Goal: Task Accomplishment & Management: Use online tool/utility

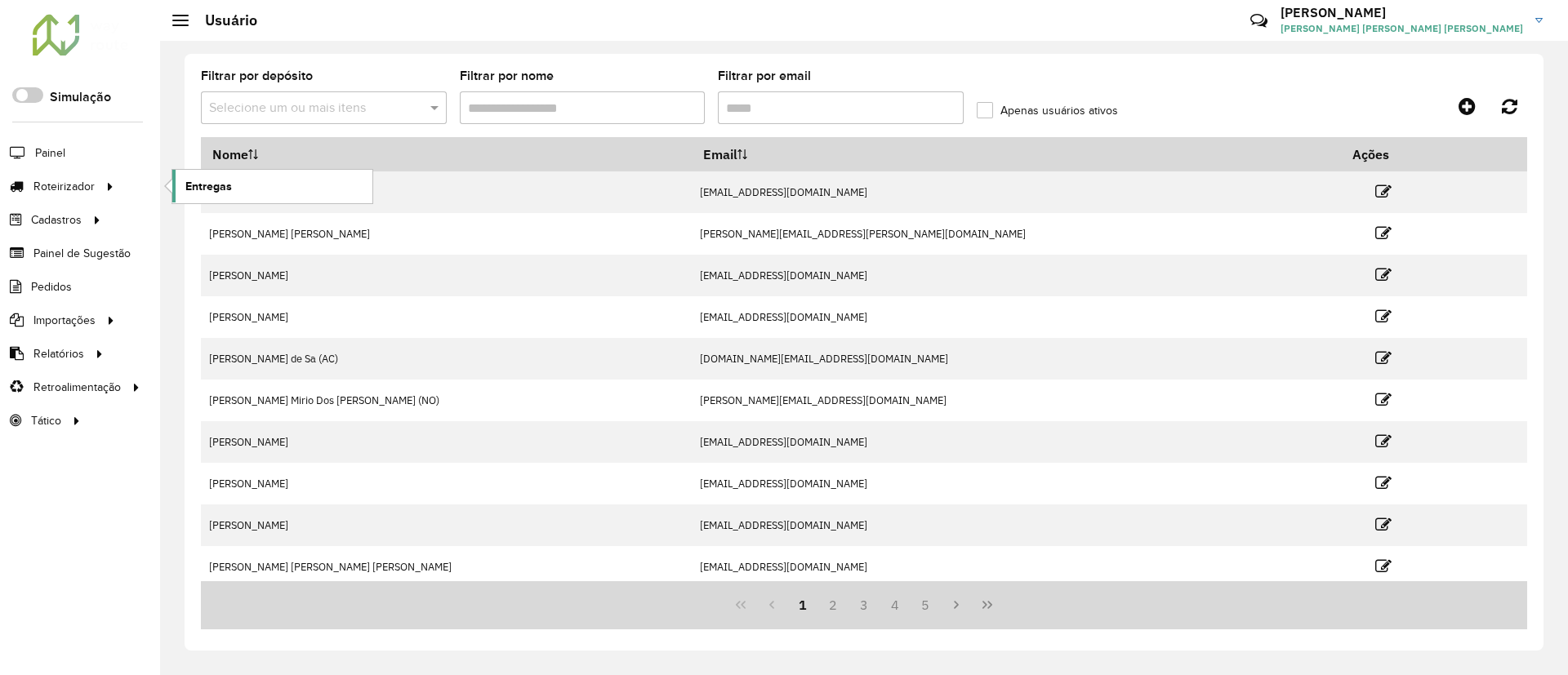
click at [205, 183] on span "Entregas" at bounding box center [208, 186] width 46 height 17
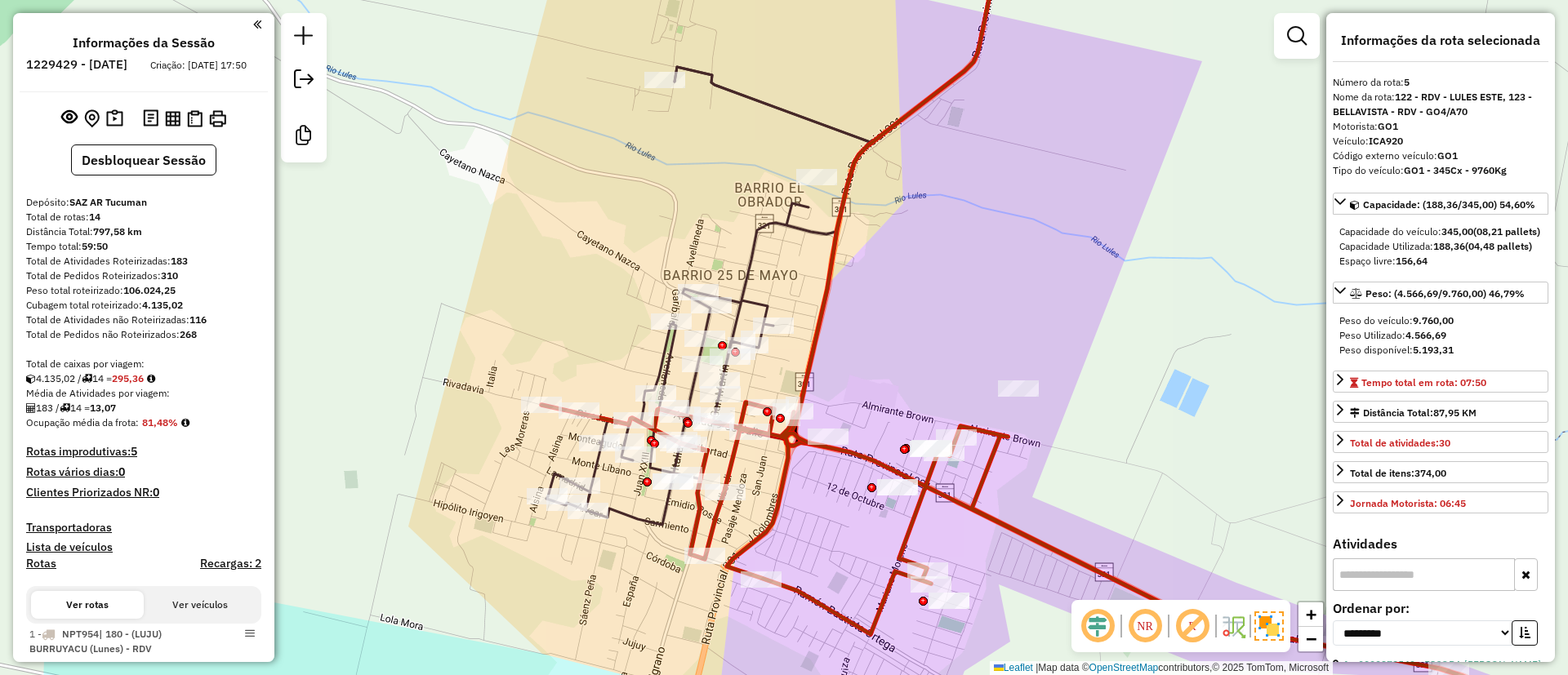
select select "**********"
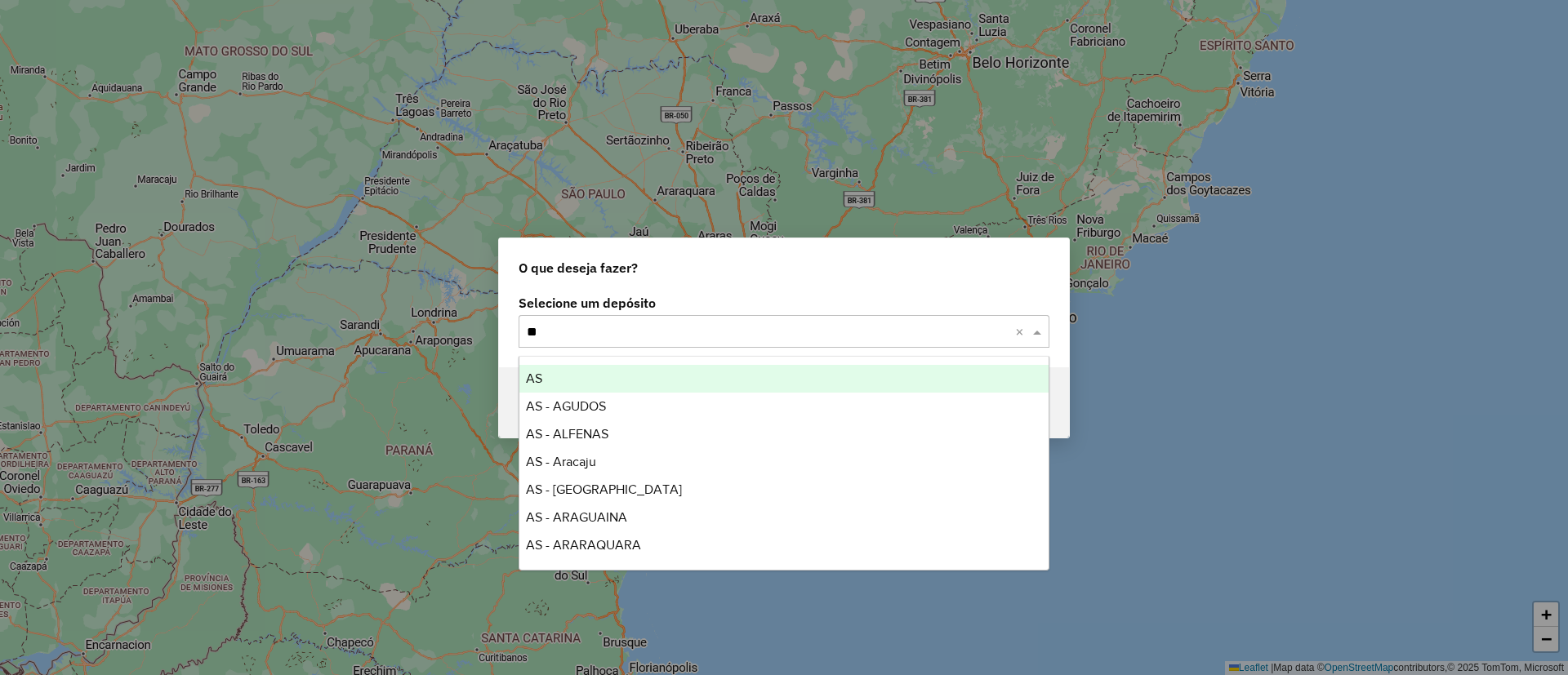
type input "***"
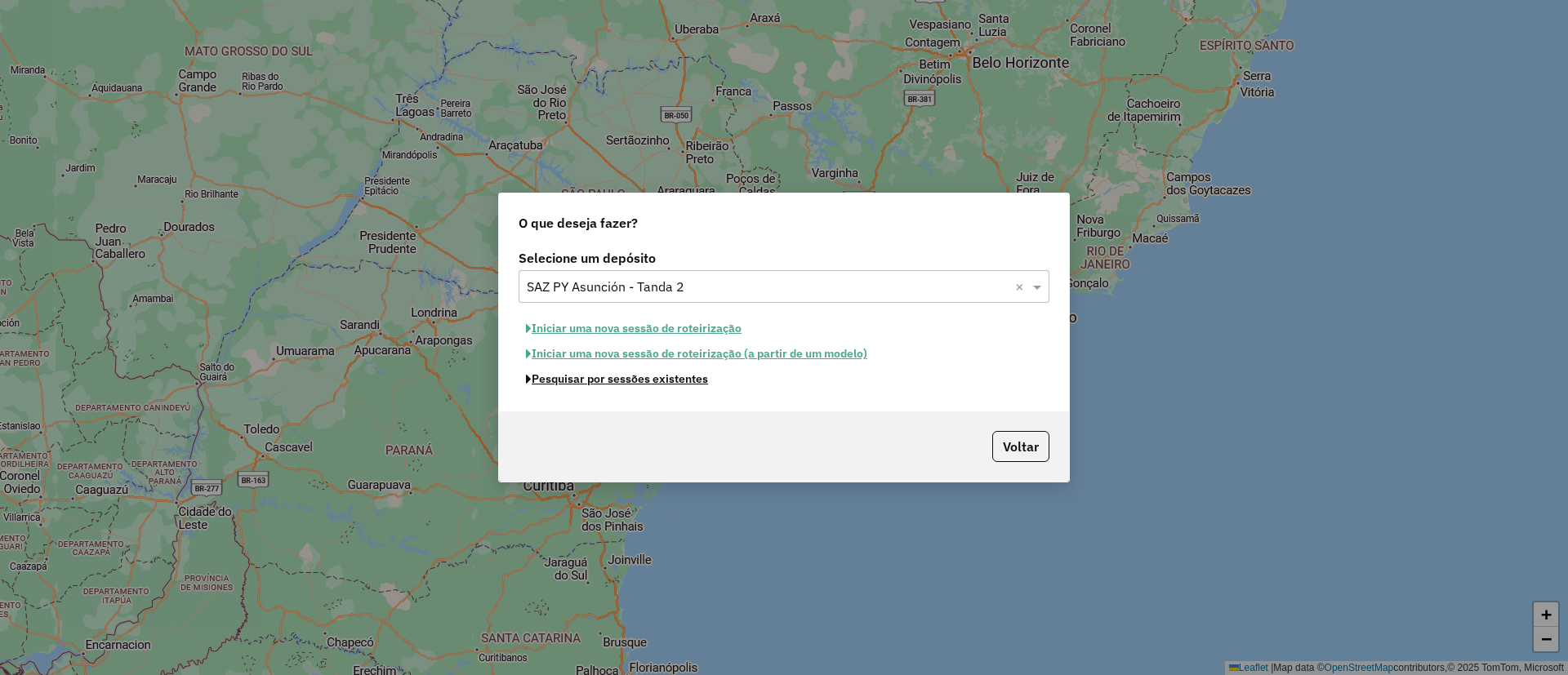
click at [694, 378] on button "Pesquisar por sessões existentes" at bounding box center [617, 379] width 197 height 25
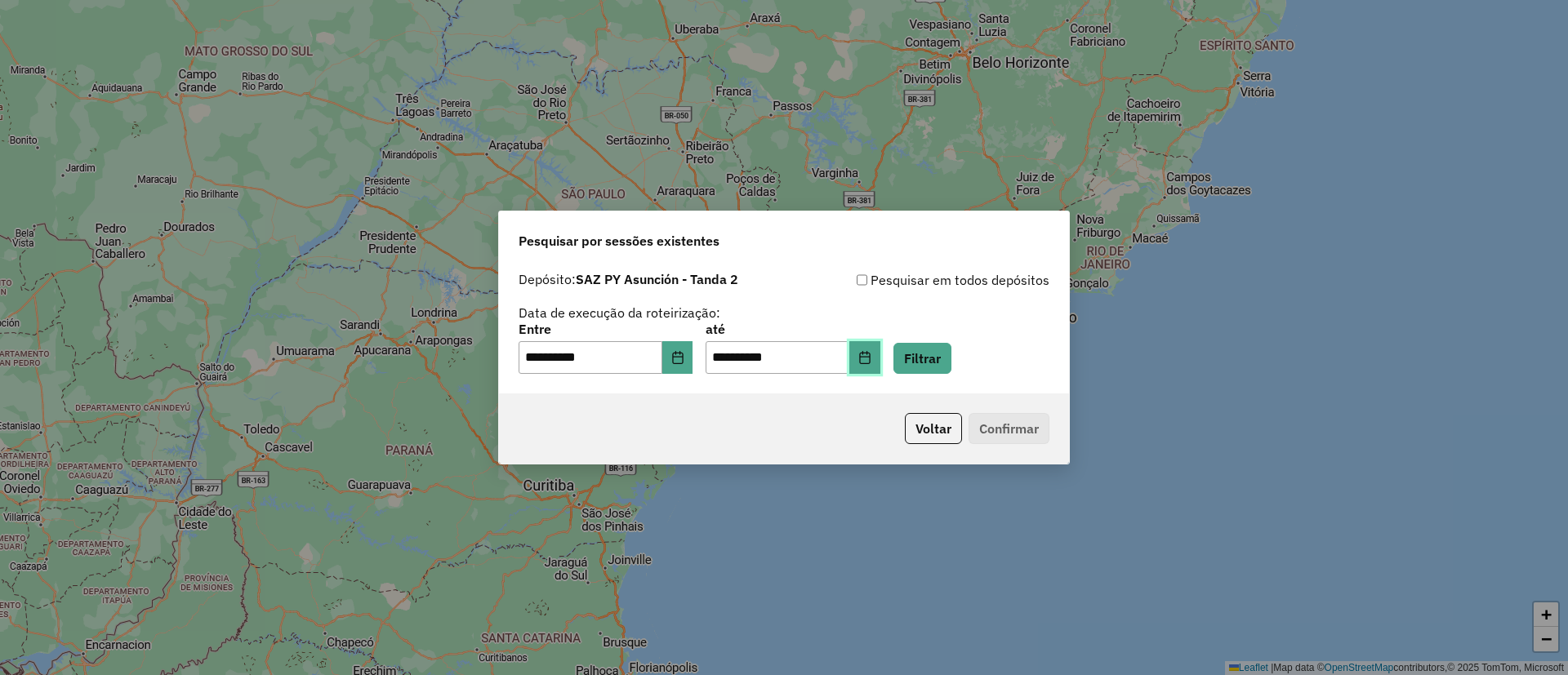
click at [880, 346] on button "Choose Date" at bounding box center [864, 358] width 31 height 33
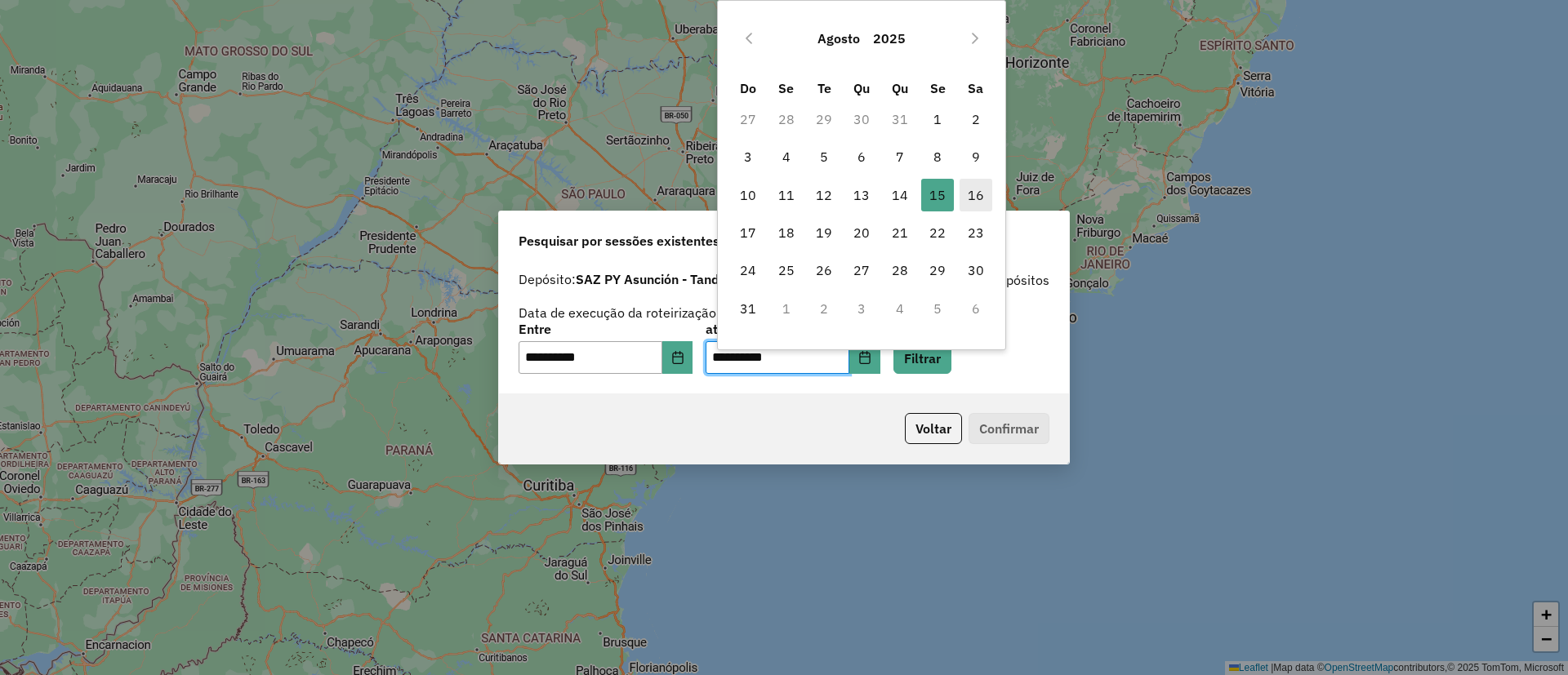
click at [963, 193] on span "16" at bounding box center [975, 195] width 33 height 33
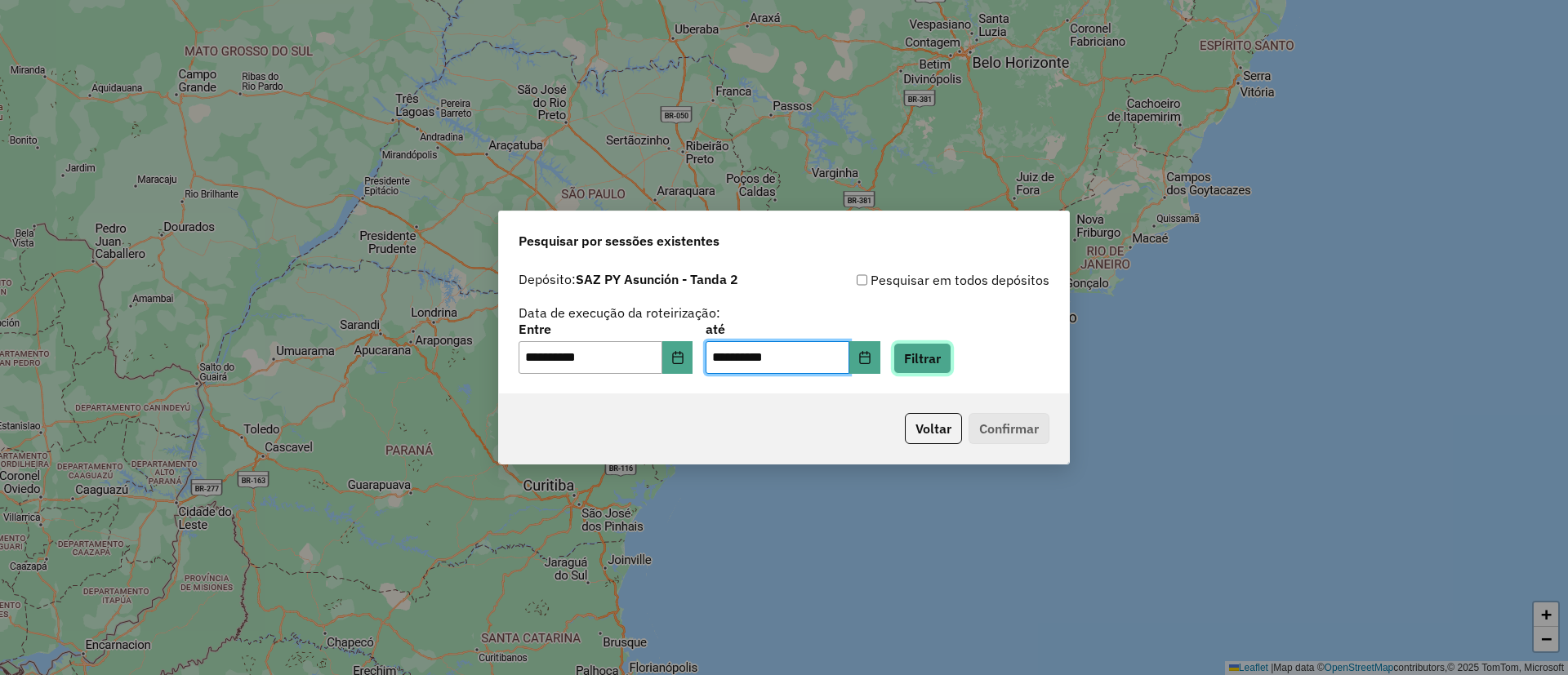
click at [932, 361] on button "Filtrar" at bounding box center [922, 358] width 58 height 31
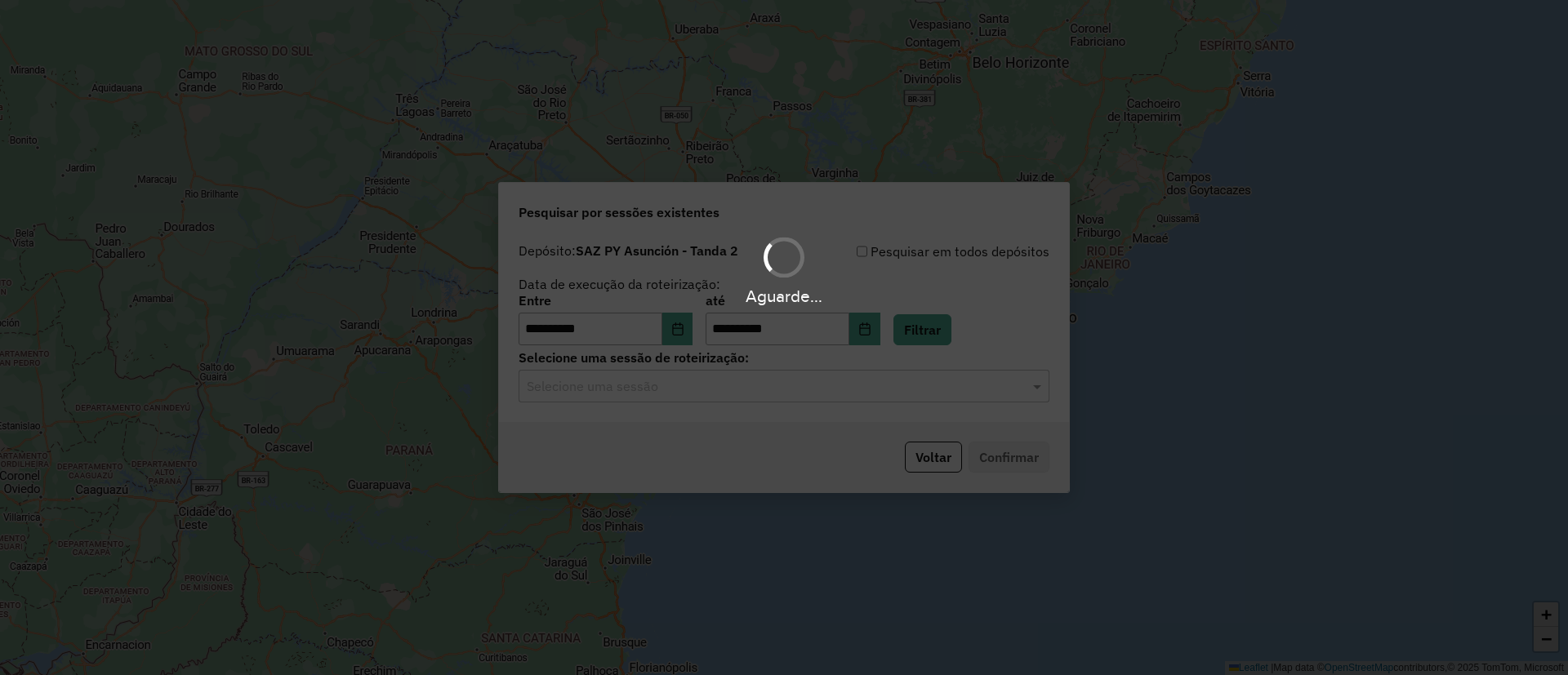
click at [711, 385] on input "text" at bounding box center [767, 387] width 481 height 20
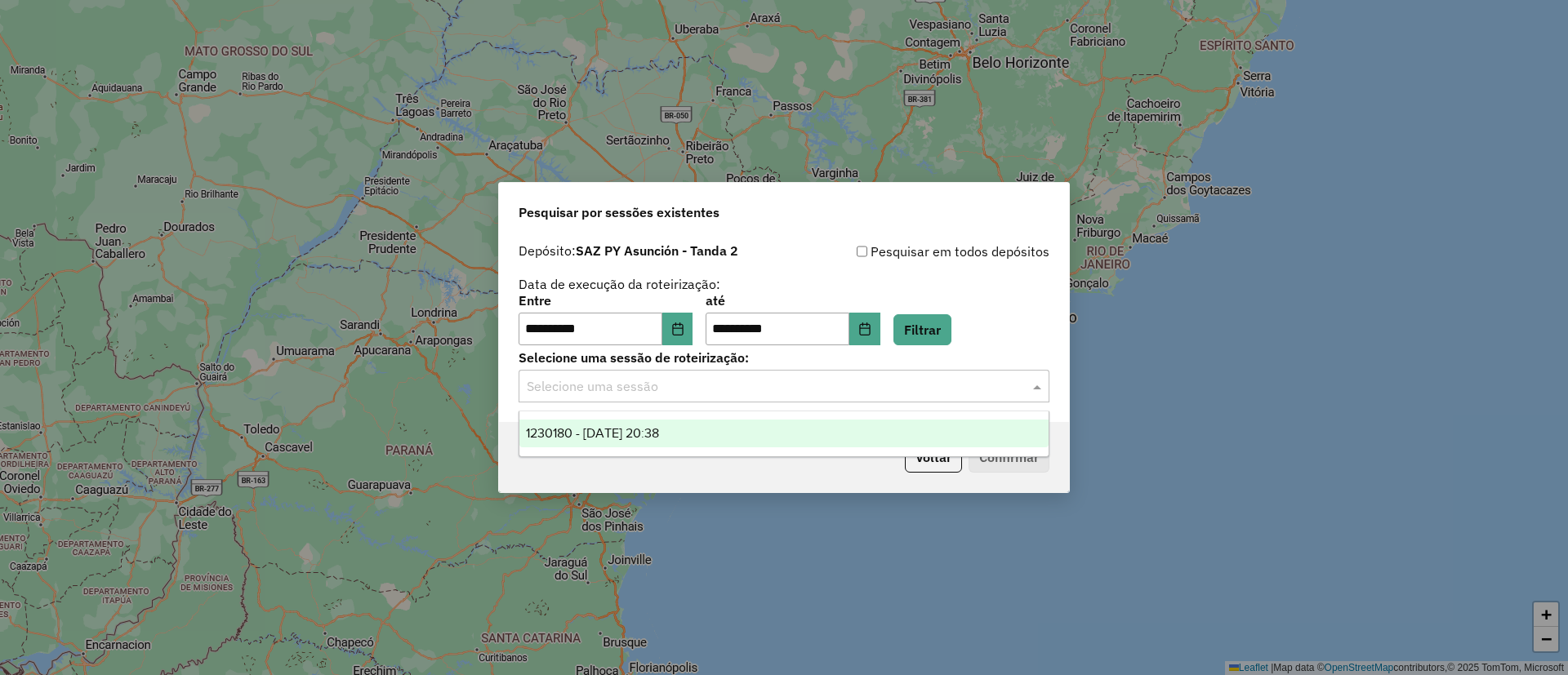
click at [708, 429] on div "1230180 - 15/08/2025 20:38" at bounding box center [784, 433] width 529 height 28
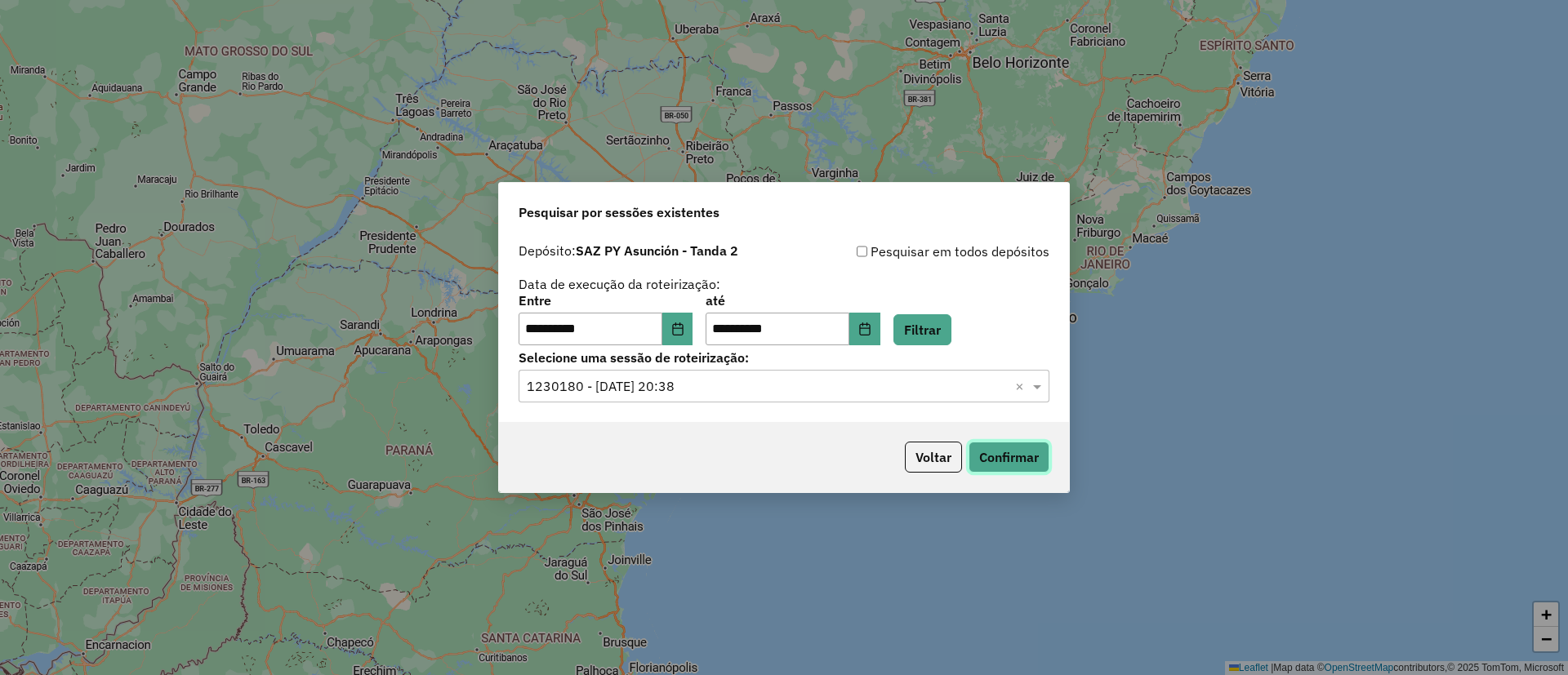
click at [1027, 461] on button "Confirmar" at bounding box center [1008, 456] width 81 height 31
click at [932, 333] on button "Filtrar" at bounding box center [922, 329] width 58 height 31
click at [756, 400] on div "Selecione uma sessão × 1230180 - 15/08/2025 20:38 ×" at bounding box center [784, 386] width 530 height 33
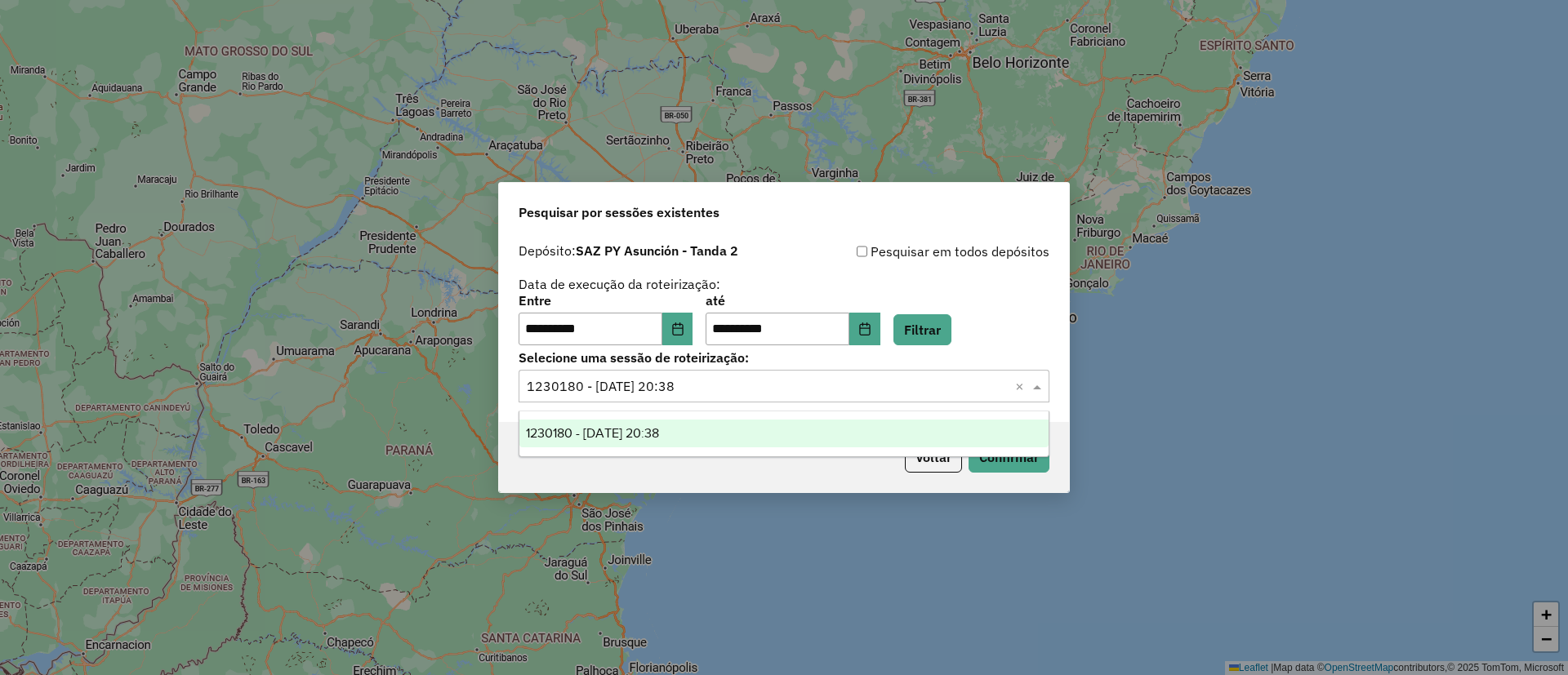
click at [734, 430] on div "1230180 - 15/08/2025 20:38" at bounding box center [784, 433] width 529 height 28
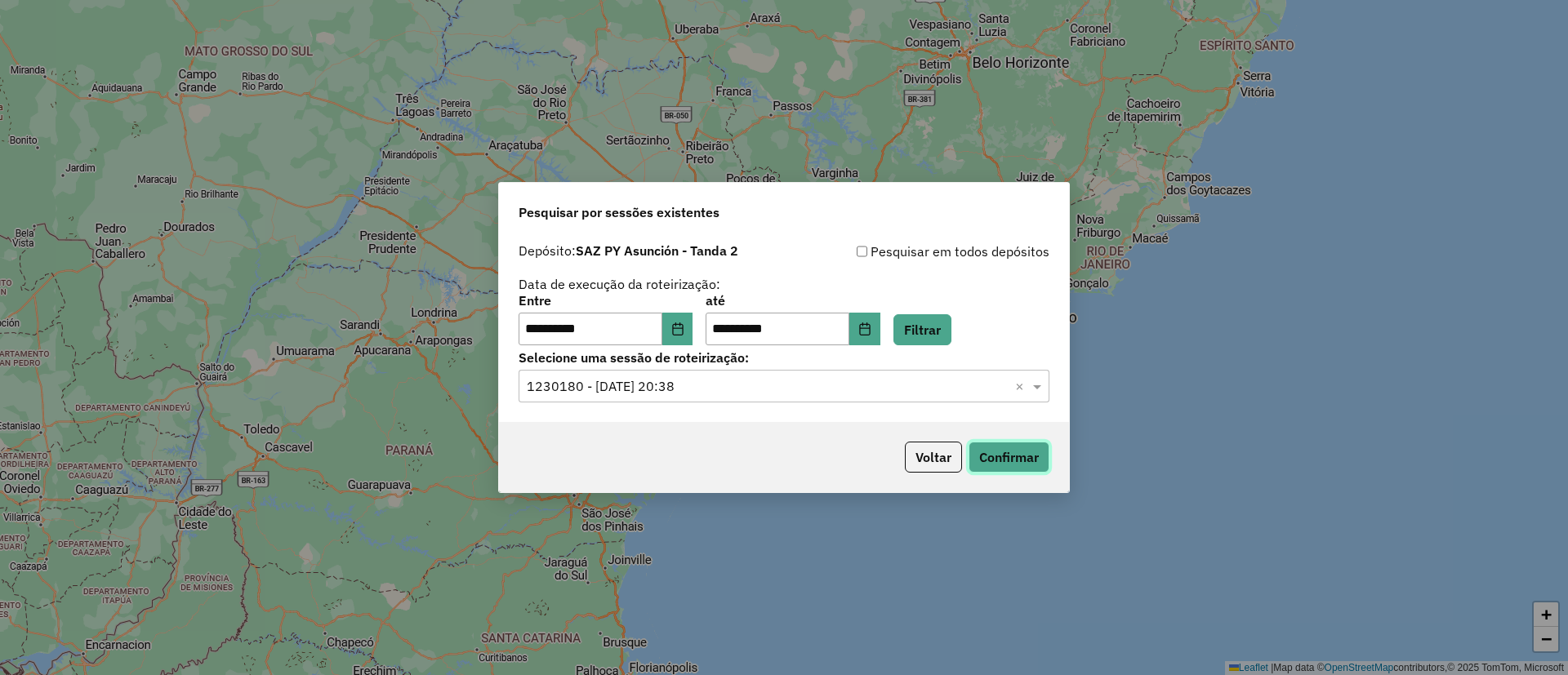
click at [1002, 454] on button "Confirmar" at bounding box center [1008, 456] width 81 height 31
click at [942, 332] on button "Filtrar" at bounding box center [922, 329] width 58 height 31
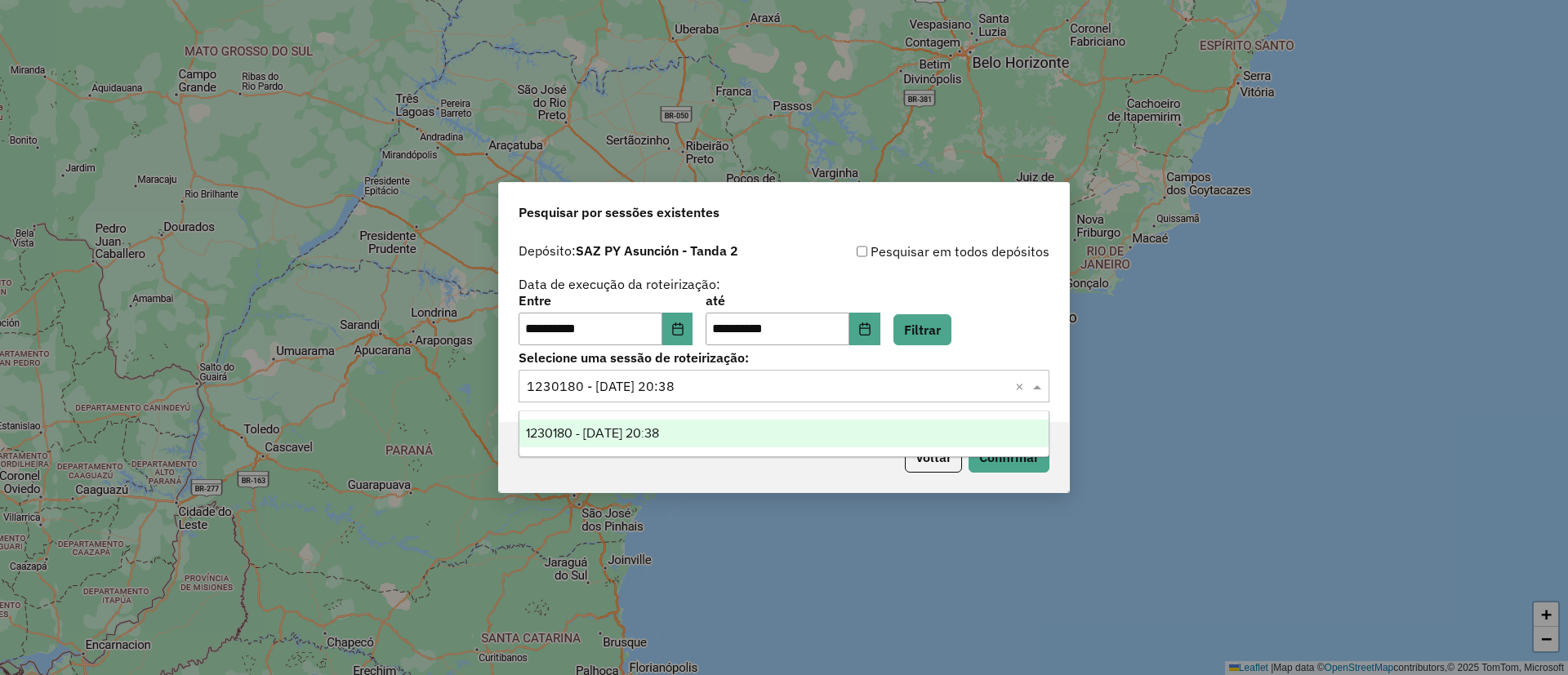
click at [751, 390] on input "text" at bounding box center [767, 387] width 481 height 20
click at [876, 329] on button "Choose Date" at bounding box center [864, 328] width 31 height 33
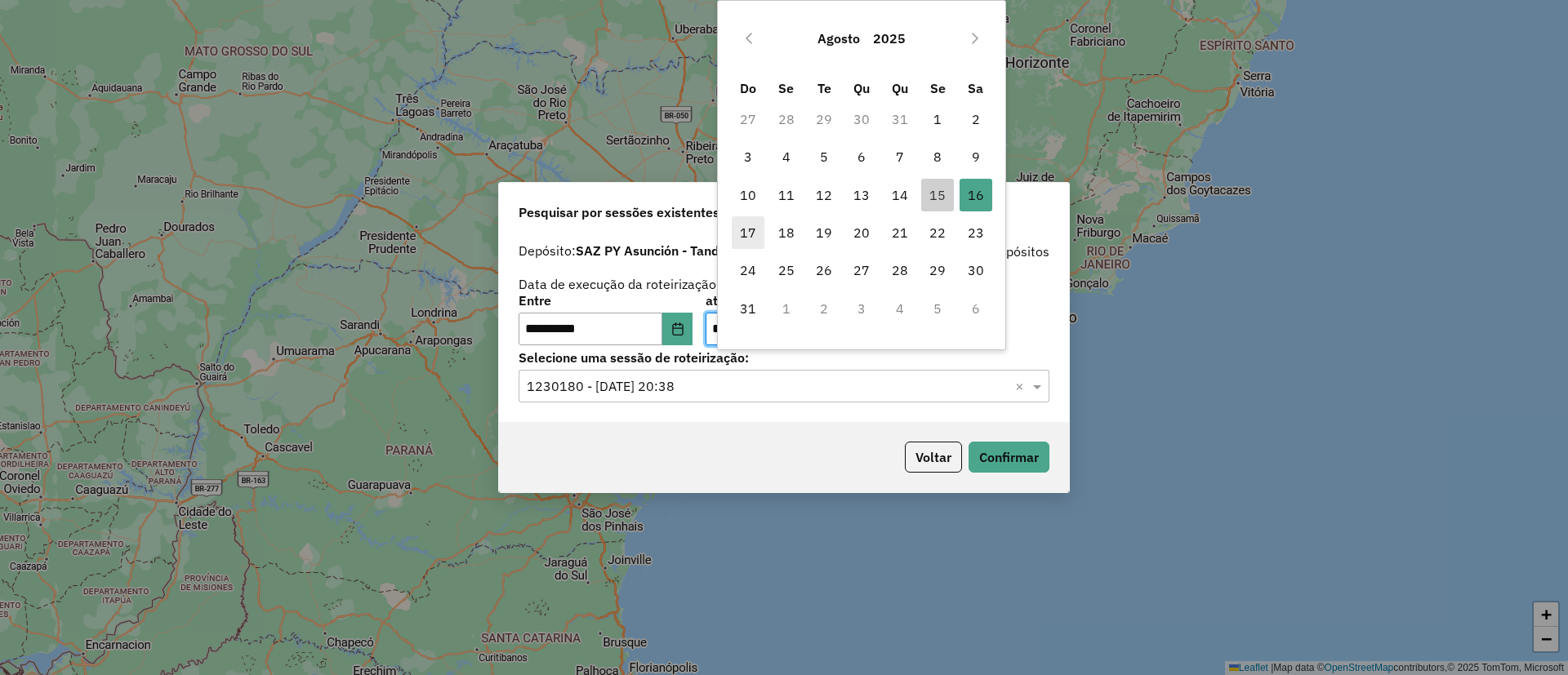
click at [744, 231] on span "17" at bounding box center [748, 232] width 33 height 33
type input "**********"
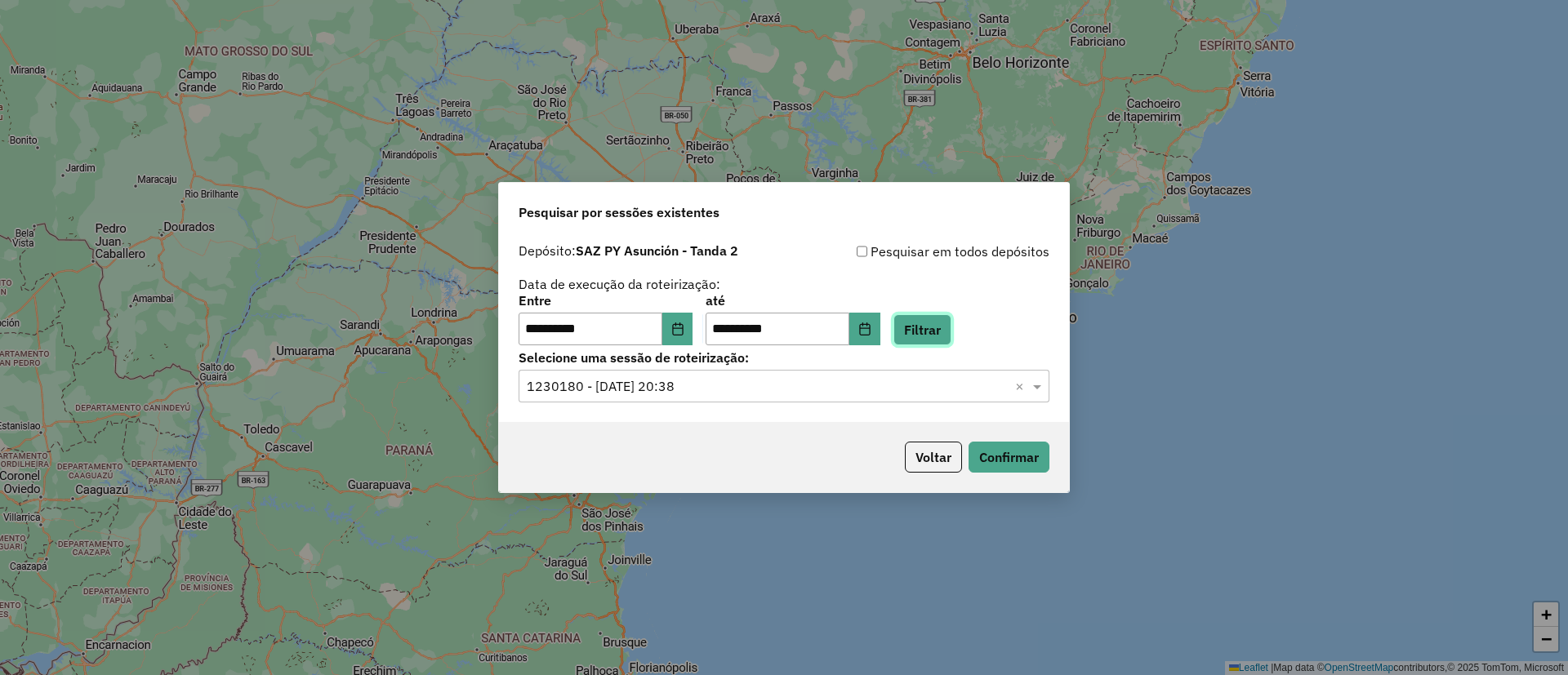
click at [941, 316] on button "Filtrar" at bounding box center [922, 329] width 58 height 31
click at [871, 329] on icon "Choose Date" at bounding box center [864, 328] width 13 height 13
click at [719, 389] on input "text" at bounding box center [767, 387] width 481 height 20
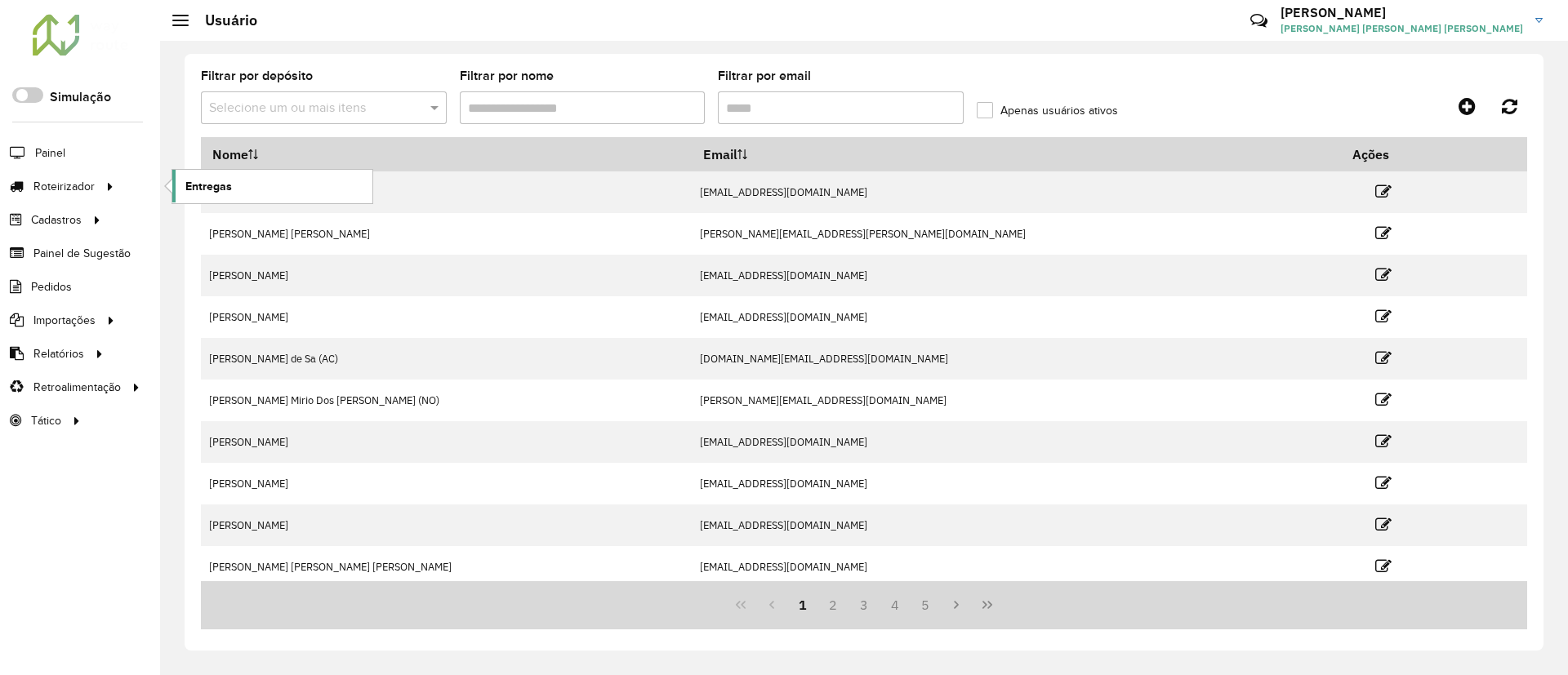
click at [238, 197] on link "Entregas" at bounding box center [272, 186] width 200 height 33
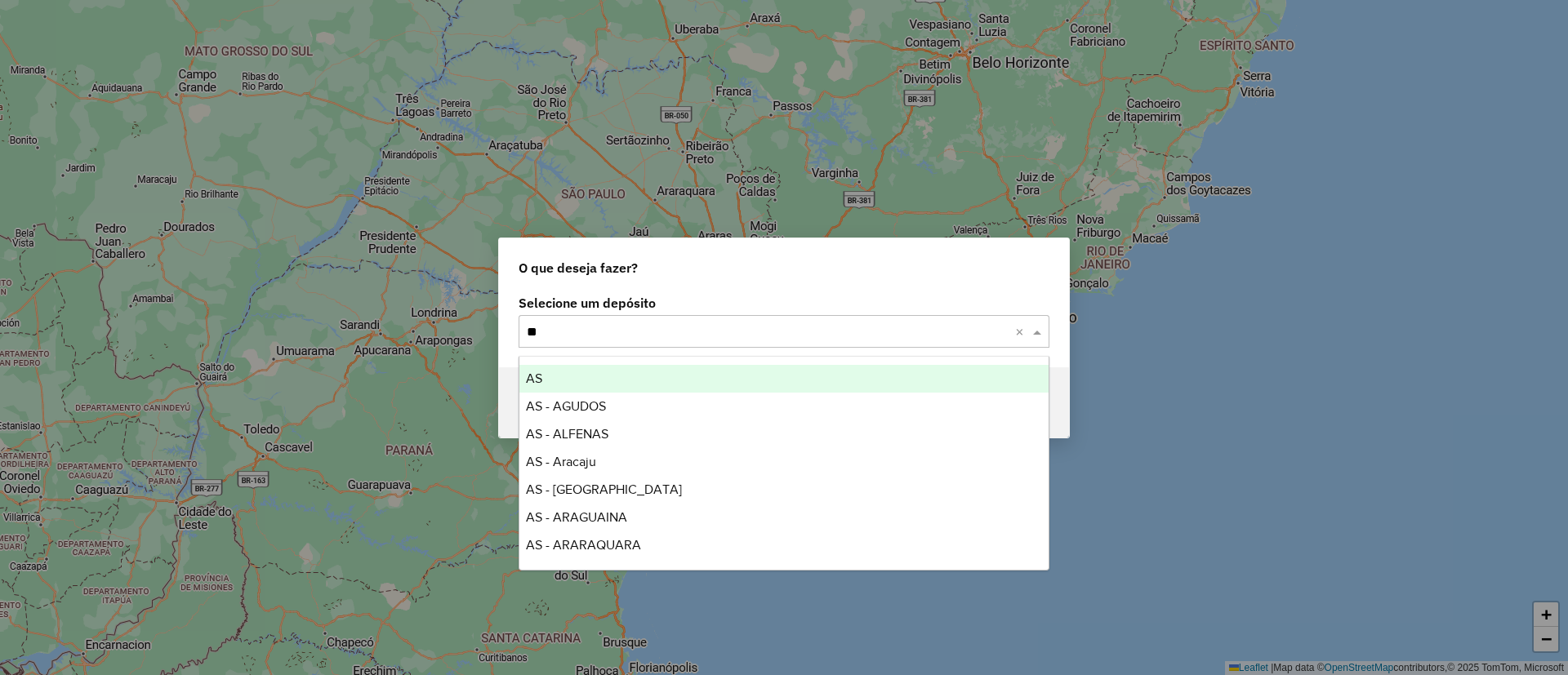
type input "***"
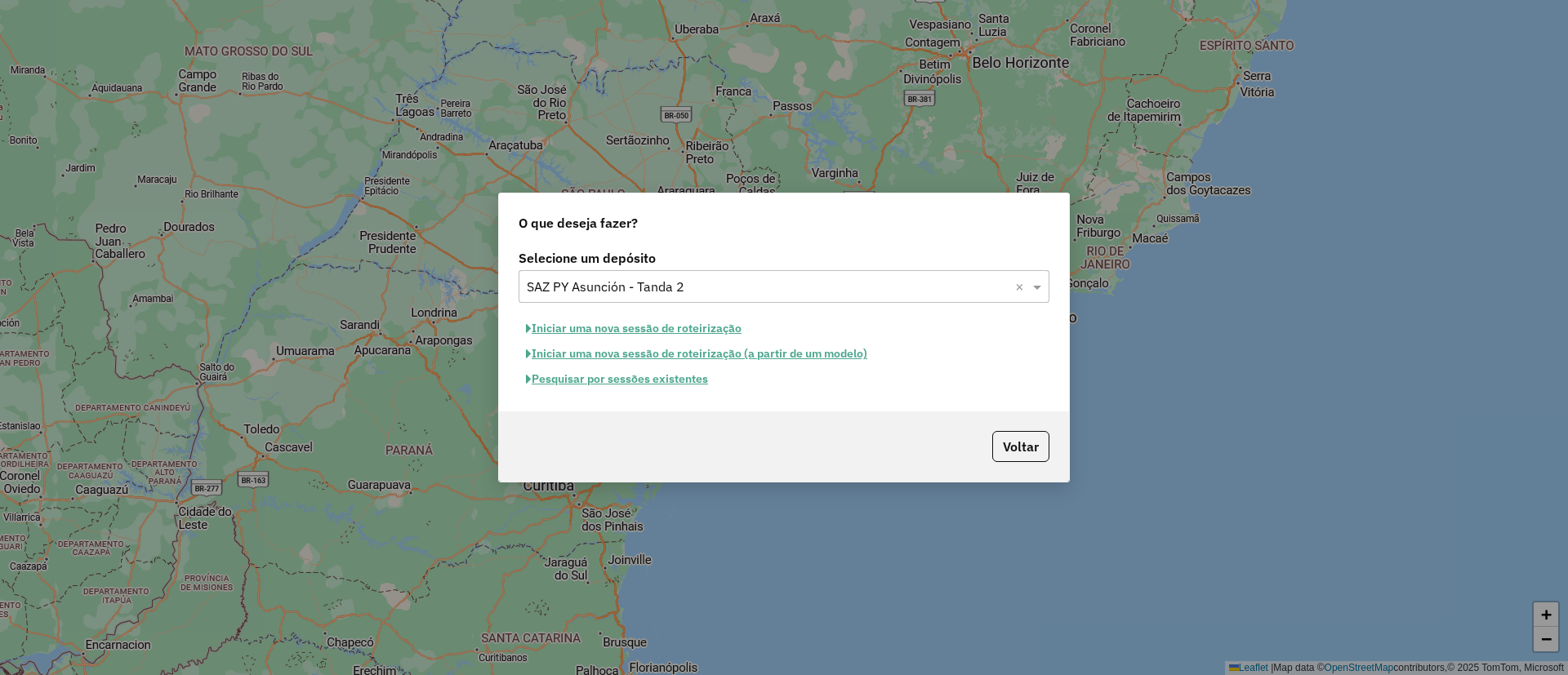
click at [655, 382] on button "Pesquisar por sessões existentes" at bounding box center [617, 379] width 197 height 25
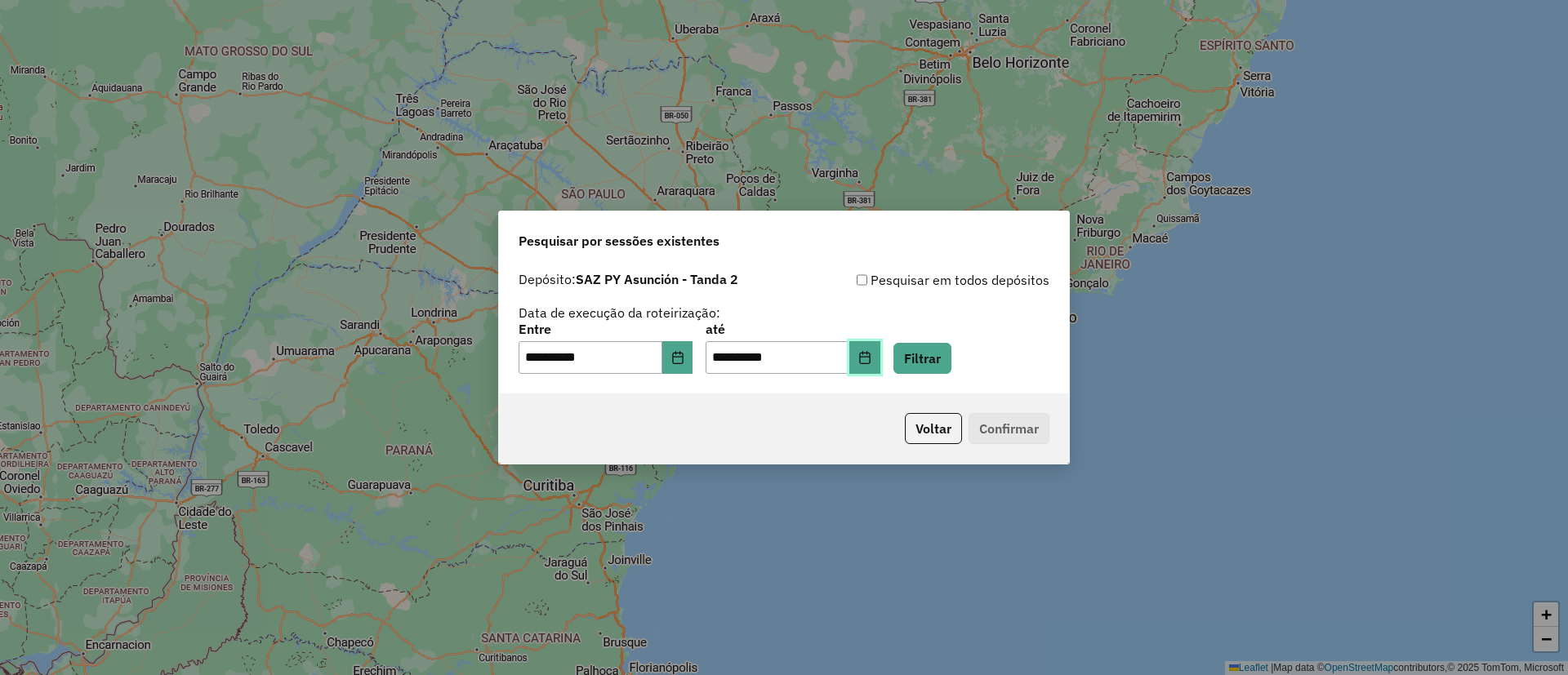
click at [880, 360] on button "Choose Date" at bounding box center [864, 358] width 31 height 33
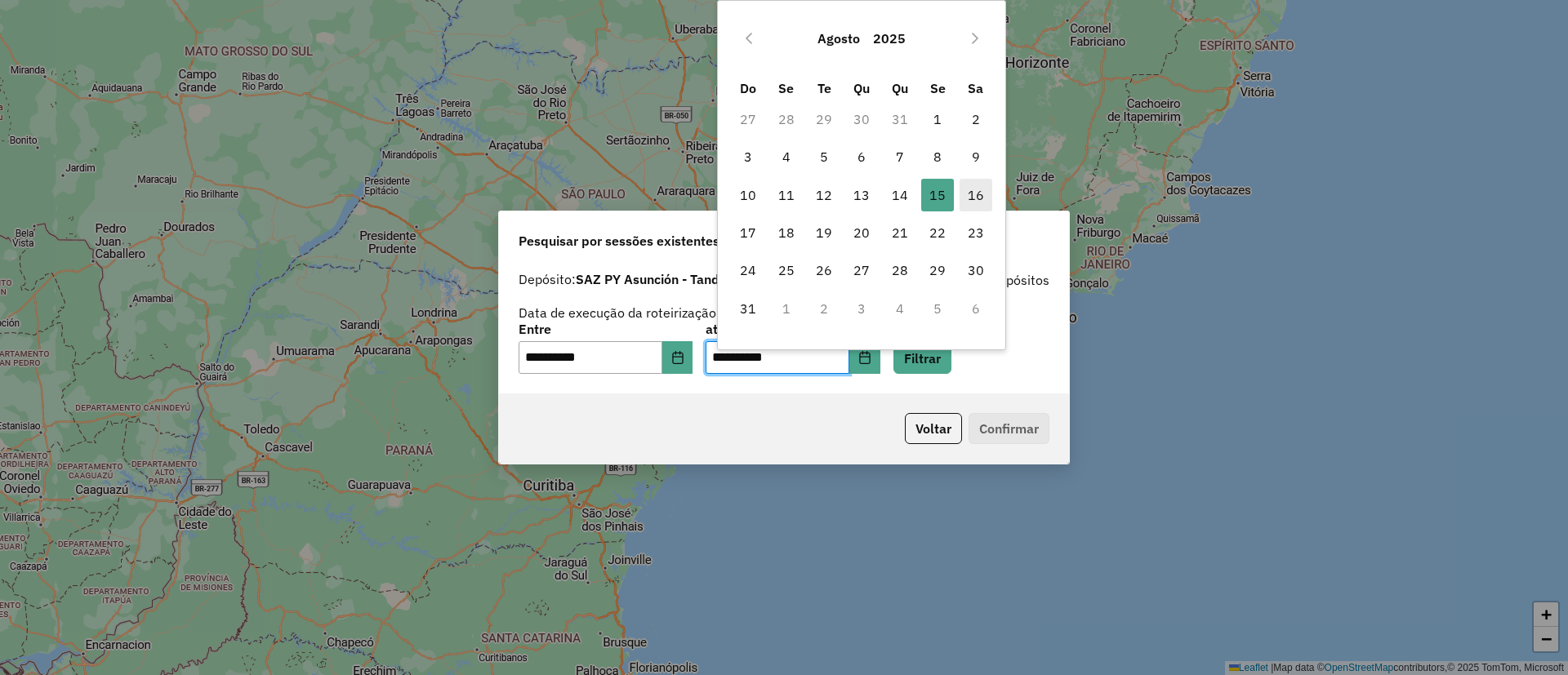
click at [962, 193] on span "16" at bounding box center [975, 195] width 33 height 33
type input "**********"
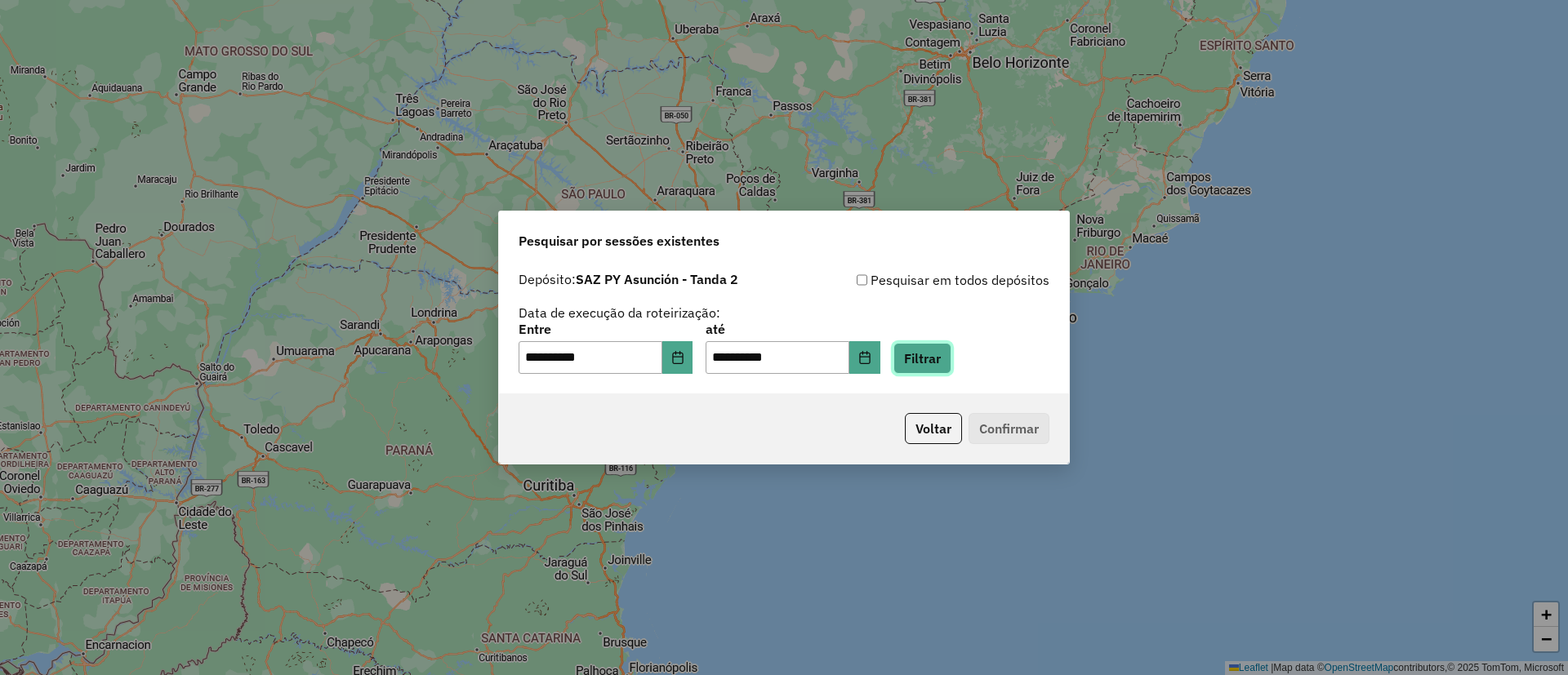
click at [951, 357] on button "Filtrar" at bounding box center [922, 358] width 58 height 31
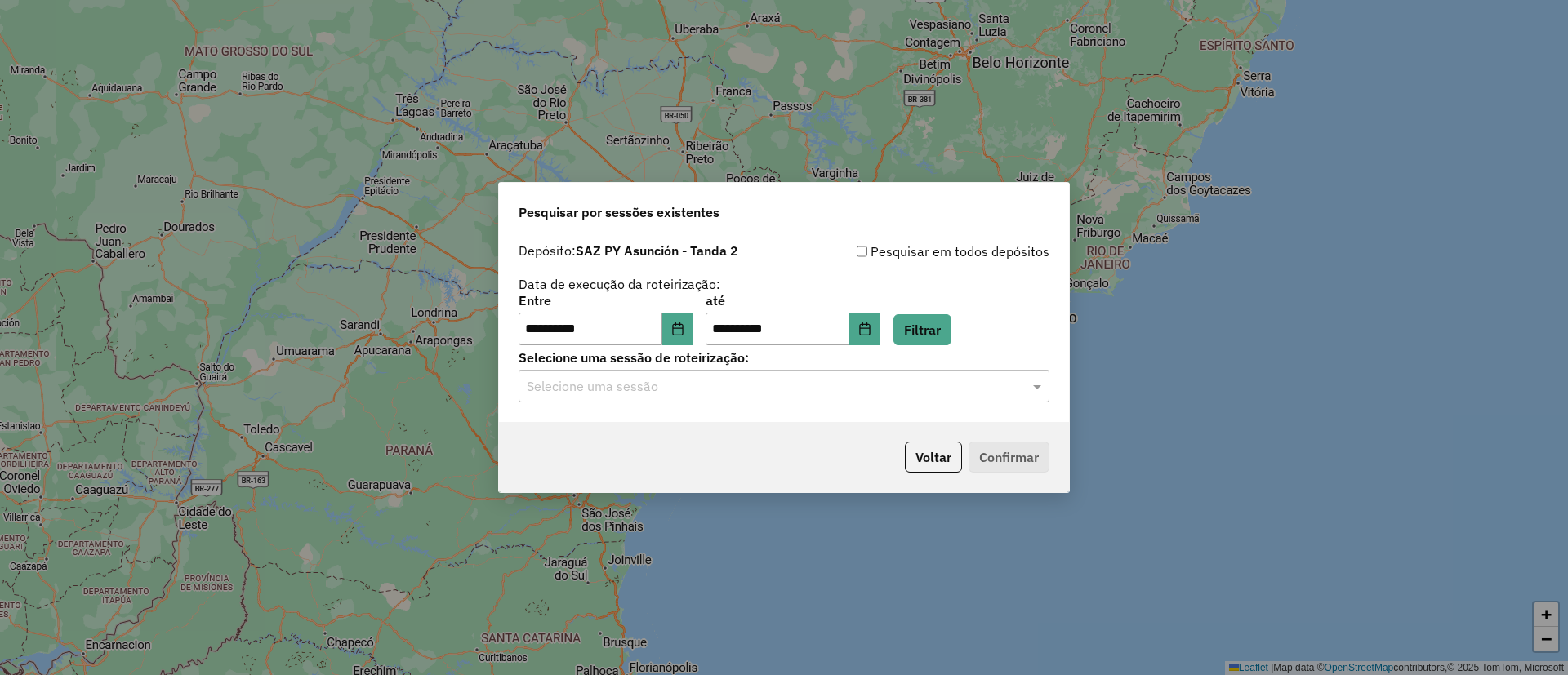
click at [708, 391] on input "text" at bounding box center [767, 387] width 481 height 20
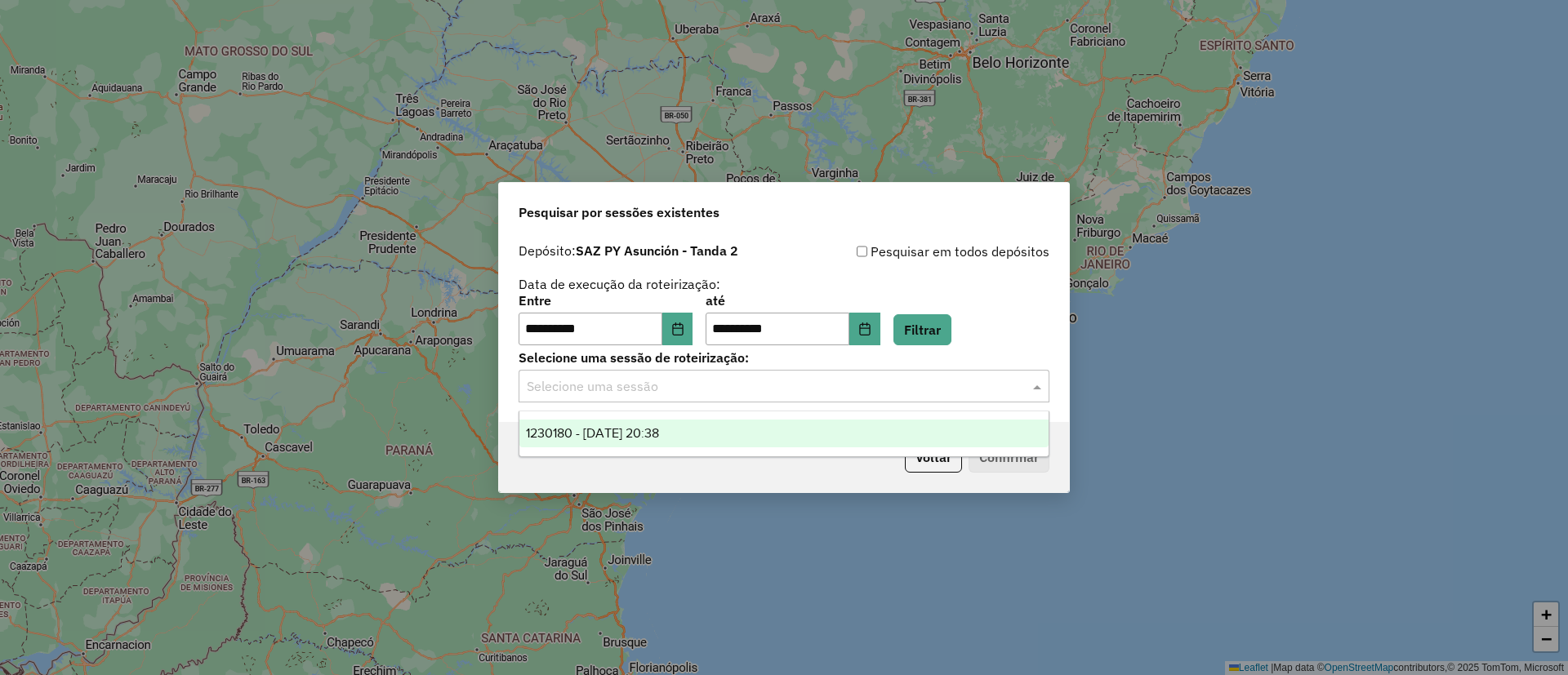
click at [699, 426] on div "1230180 - 15/08/2025 20:38" at bounding box center [784, 433] width 529 height 28
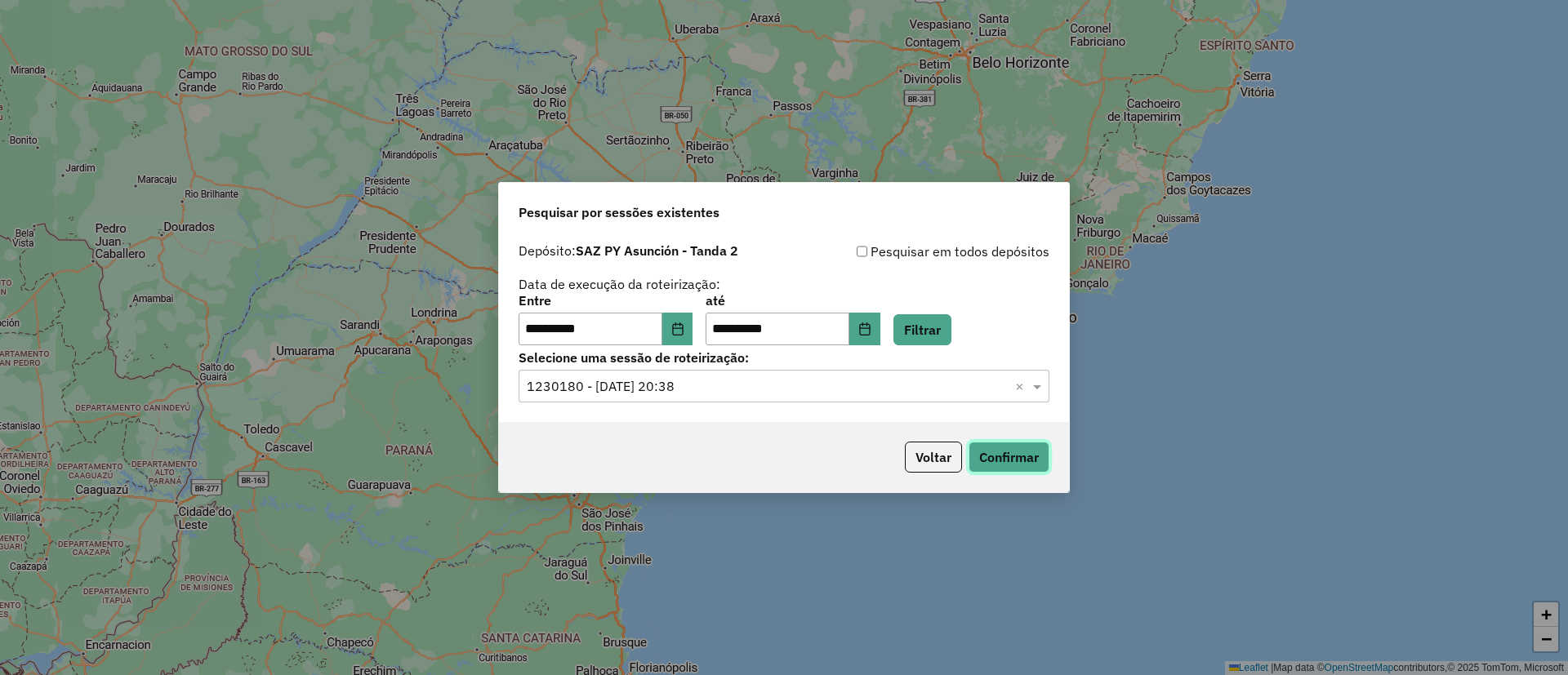
click at [1010, 463] on button "Confirmar" at bounding box center [1008, 456] width 81 height 31
click at [937, 329] on button "Filtrar" at bounding box center [922, 329] width 58 height 31
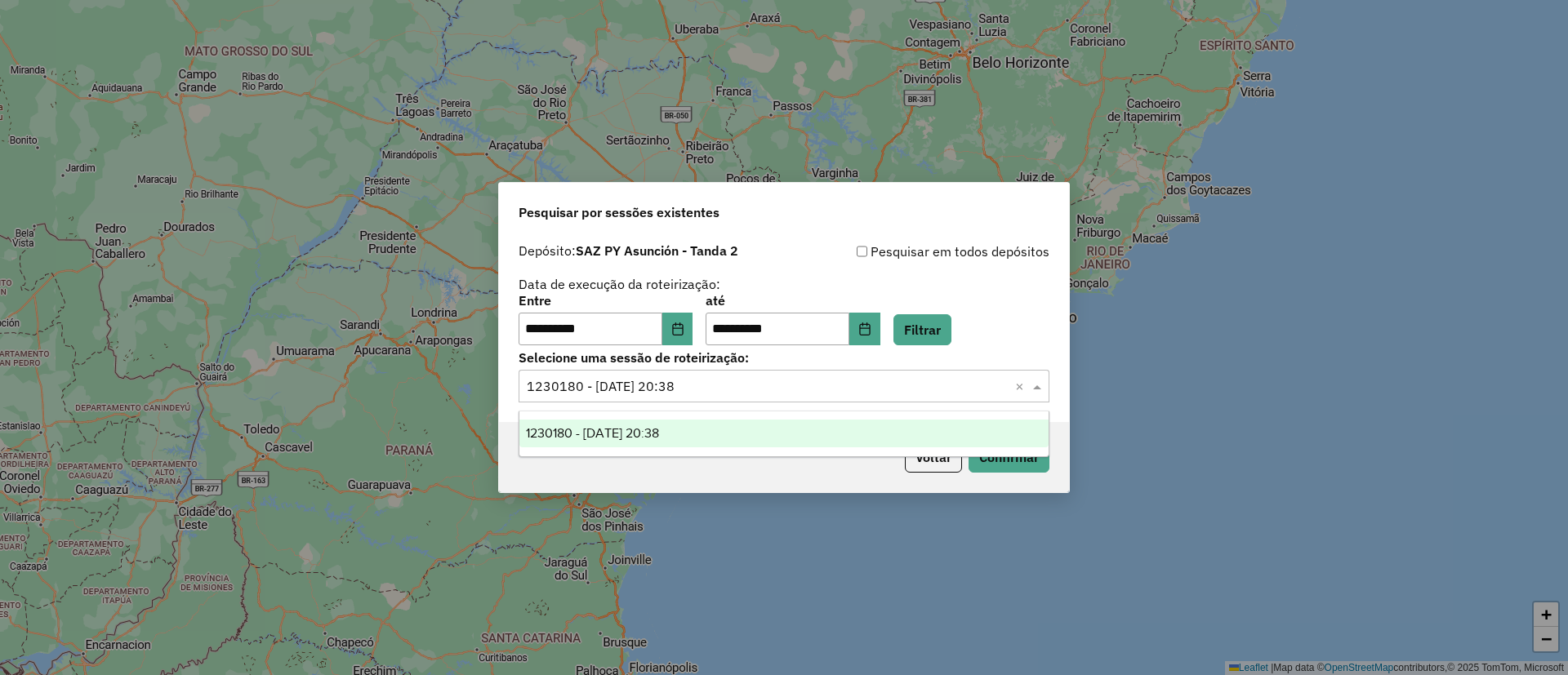
click at [750, 389] on input "text" at bounding box center [767, 387] width 481 height 20
click at [725, 269] on div "**********" at bounding box center [784, 293] width 530 height 104
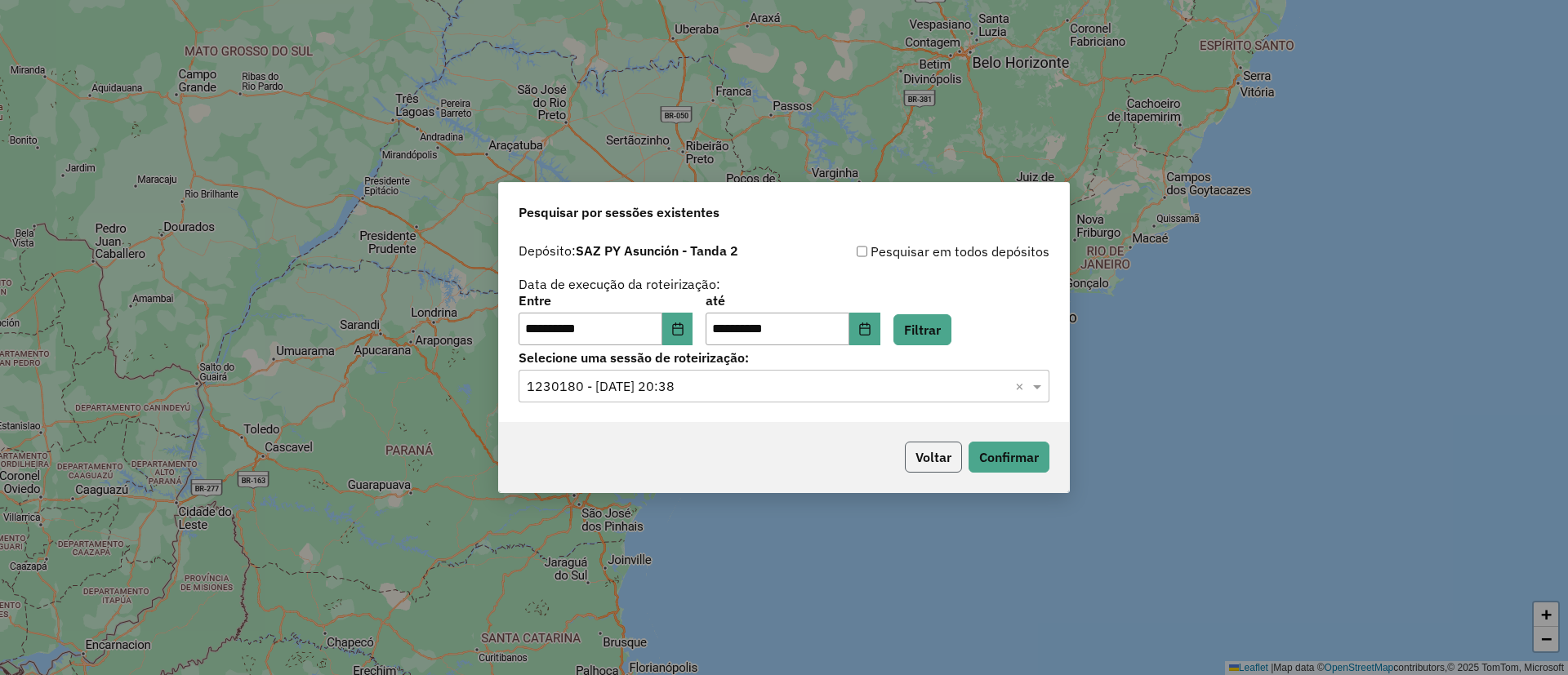
click at [909, 454] on button "Voltar" at bounding box center [934, 456] width 57 height 31
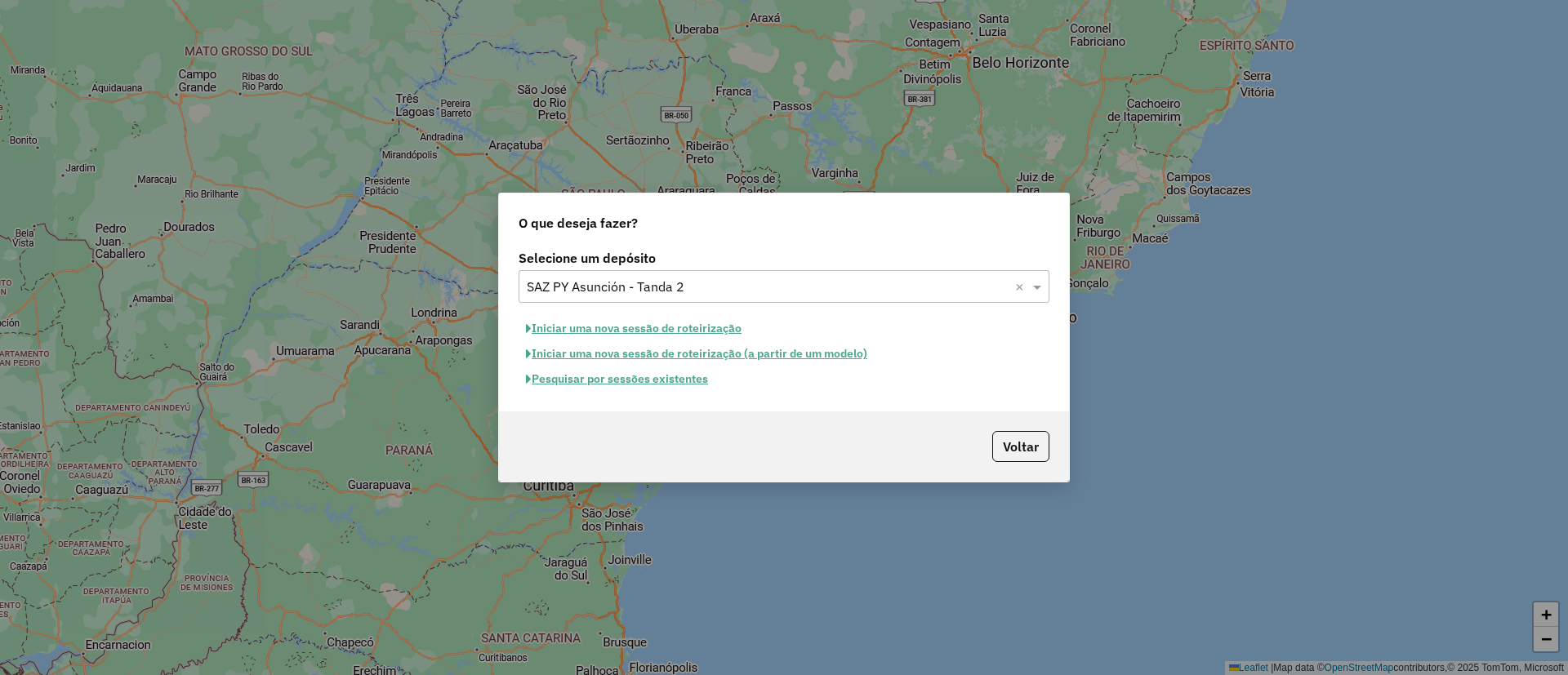
click at [738, 296] on div "Selecione um depósito × SAZ PY Asunción - Tanda 2 ×" at bounding box center [784, 286] width 530 height 33
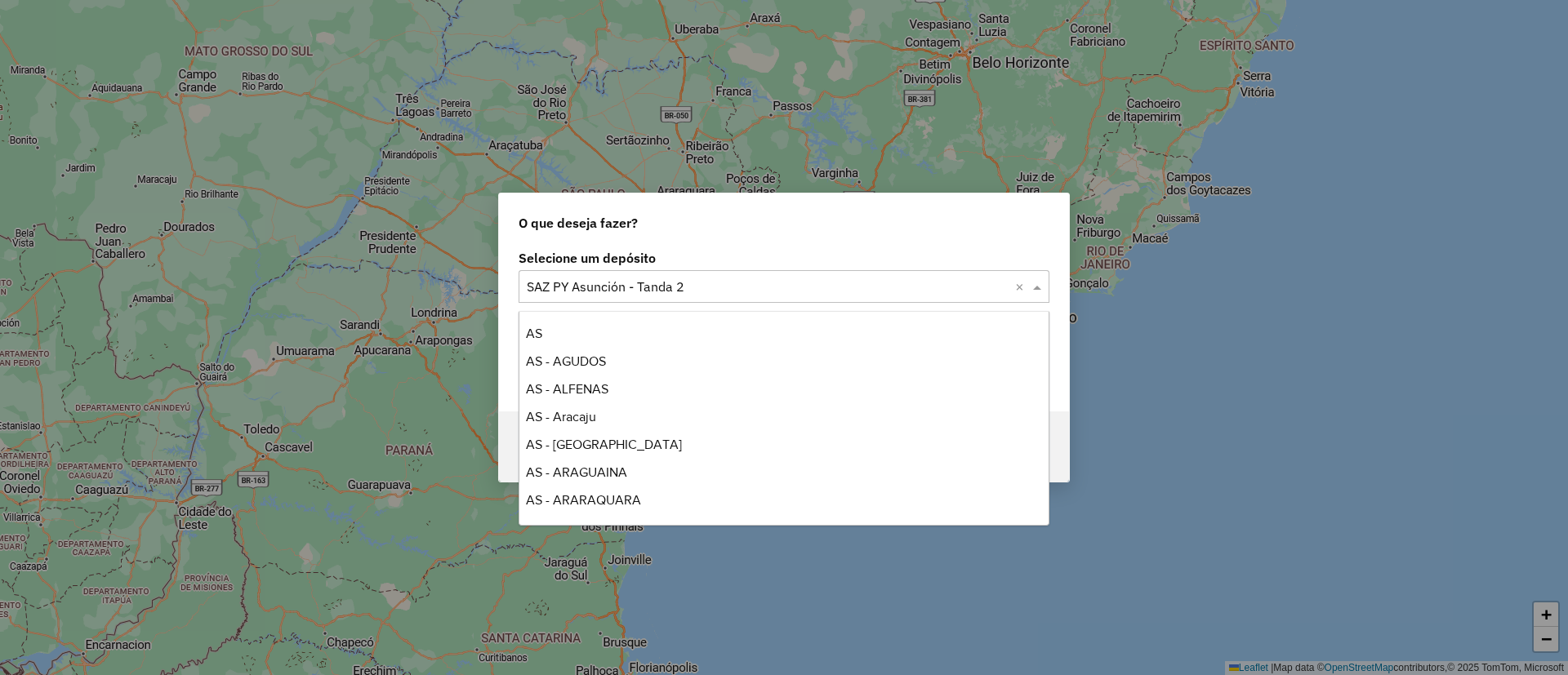
scroll to position [7574, 0]
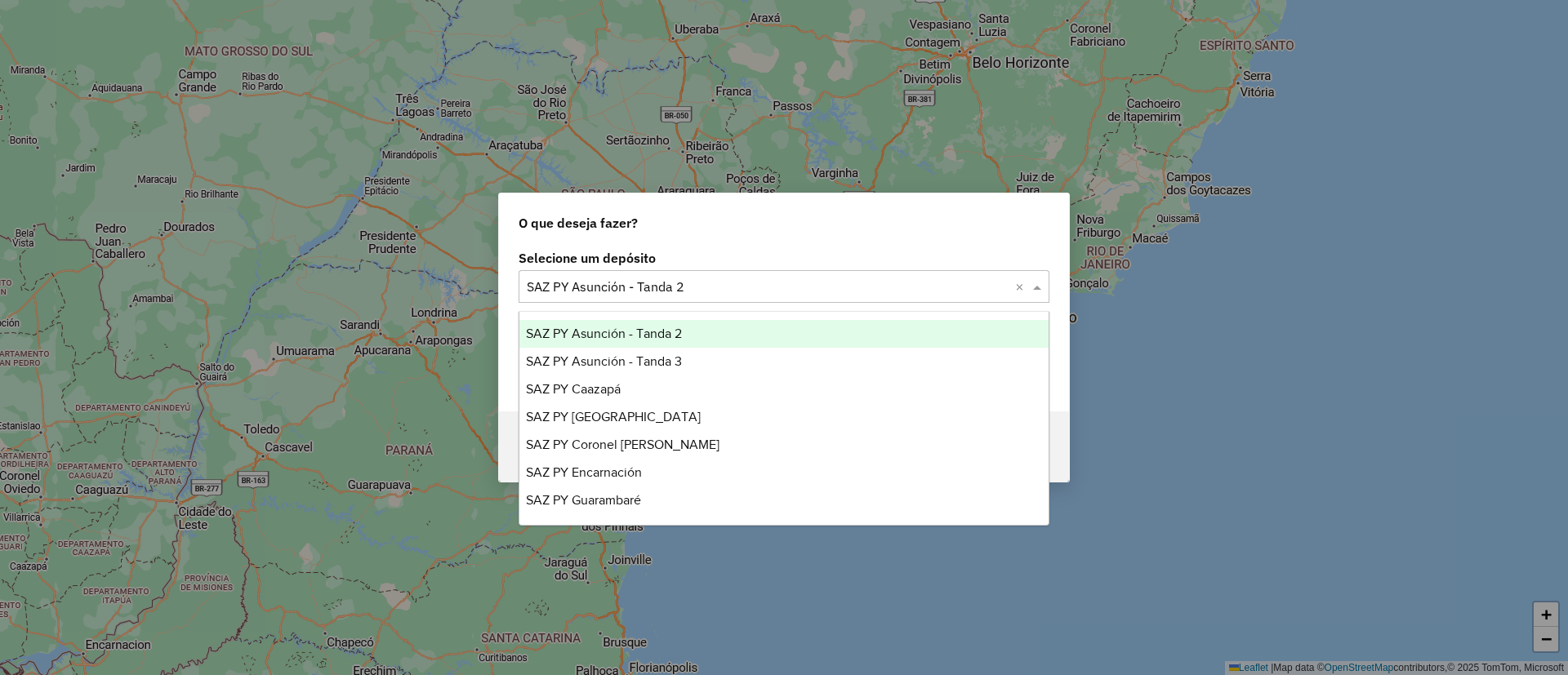
click at [699, 333] on div "SAZ PY Asunción - Tanda 2" at bounding box center [784, 333] width 529 height 28
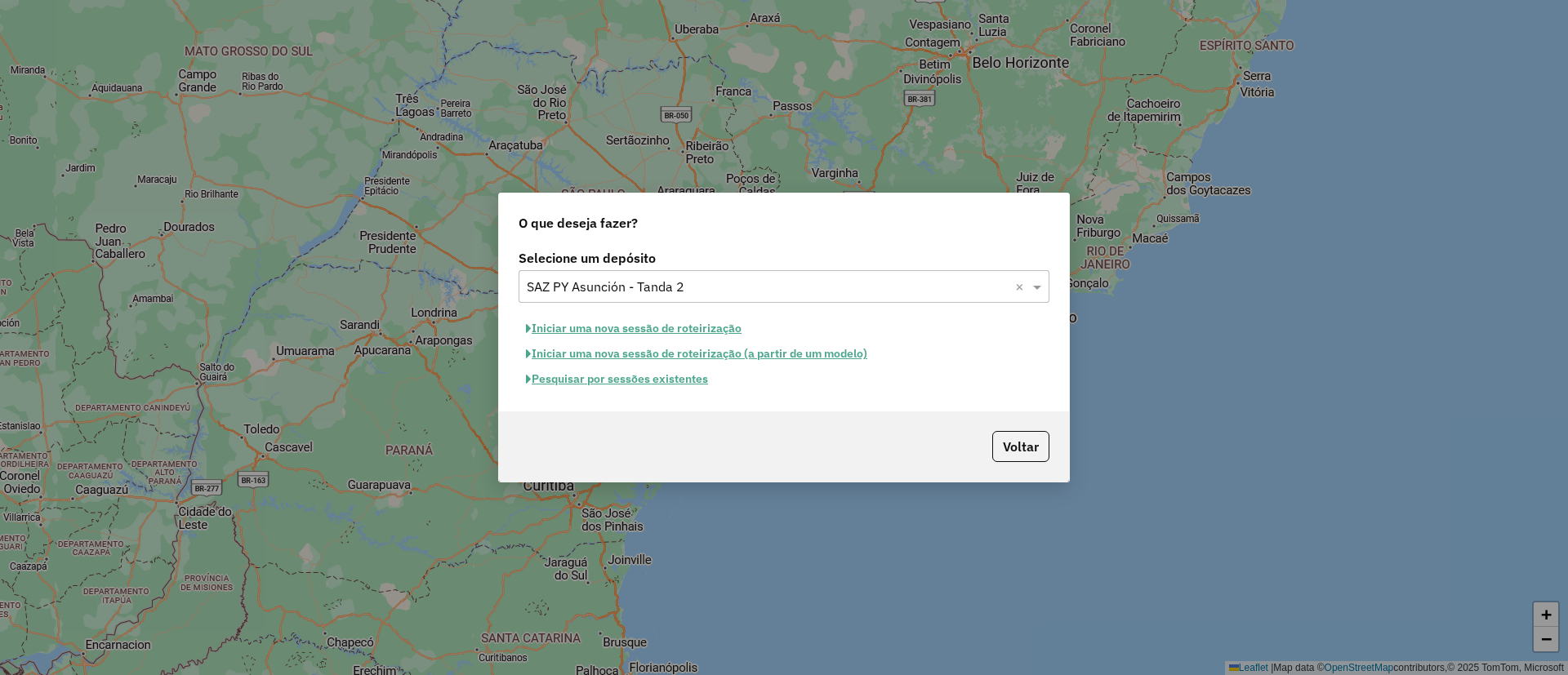
click at [722, 292] on input "text" at bounding box center [767, 287] width 481 height 20
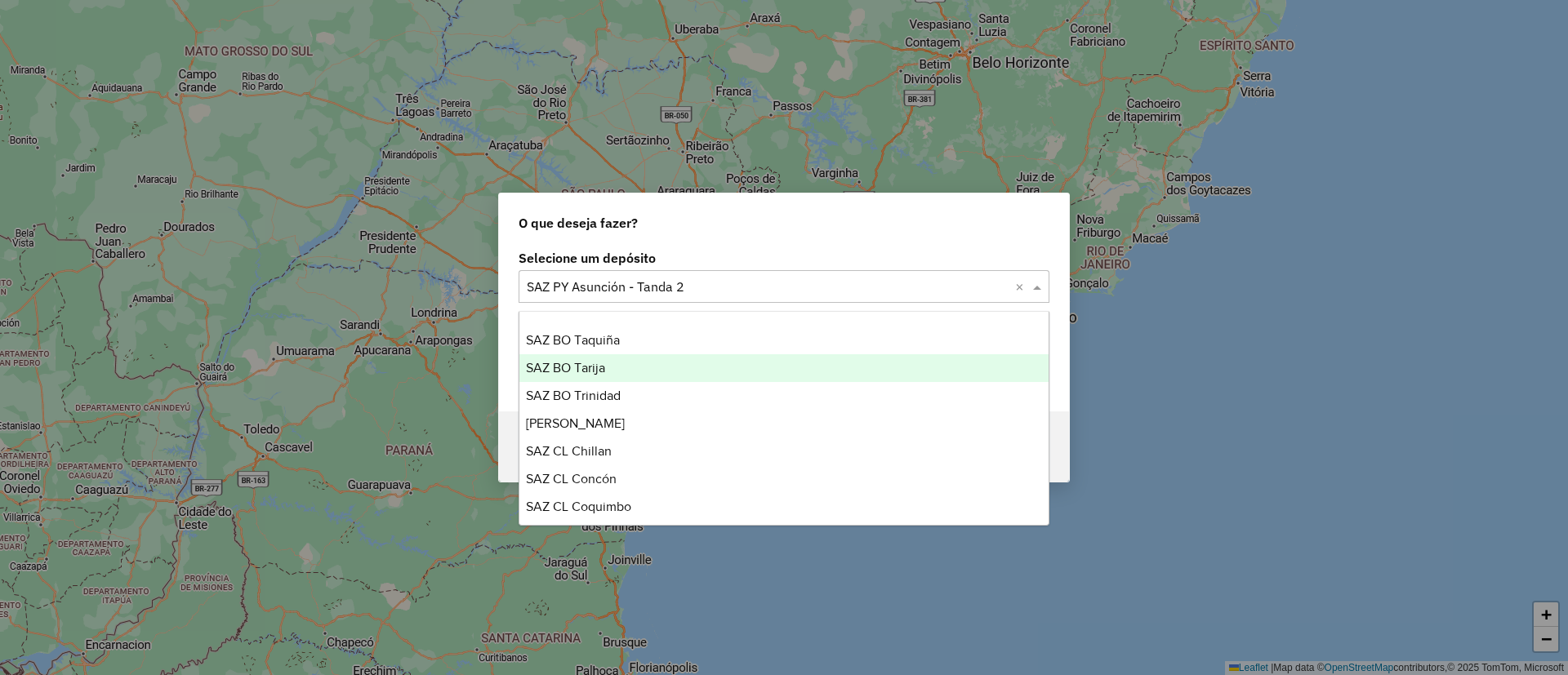
scroll to position [7452, 0]
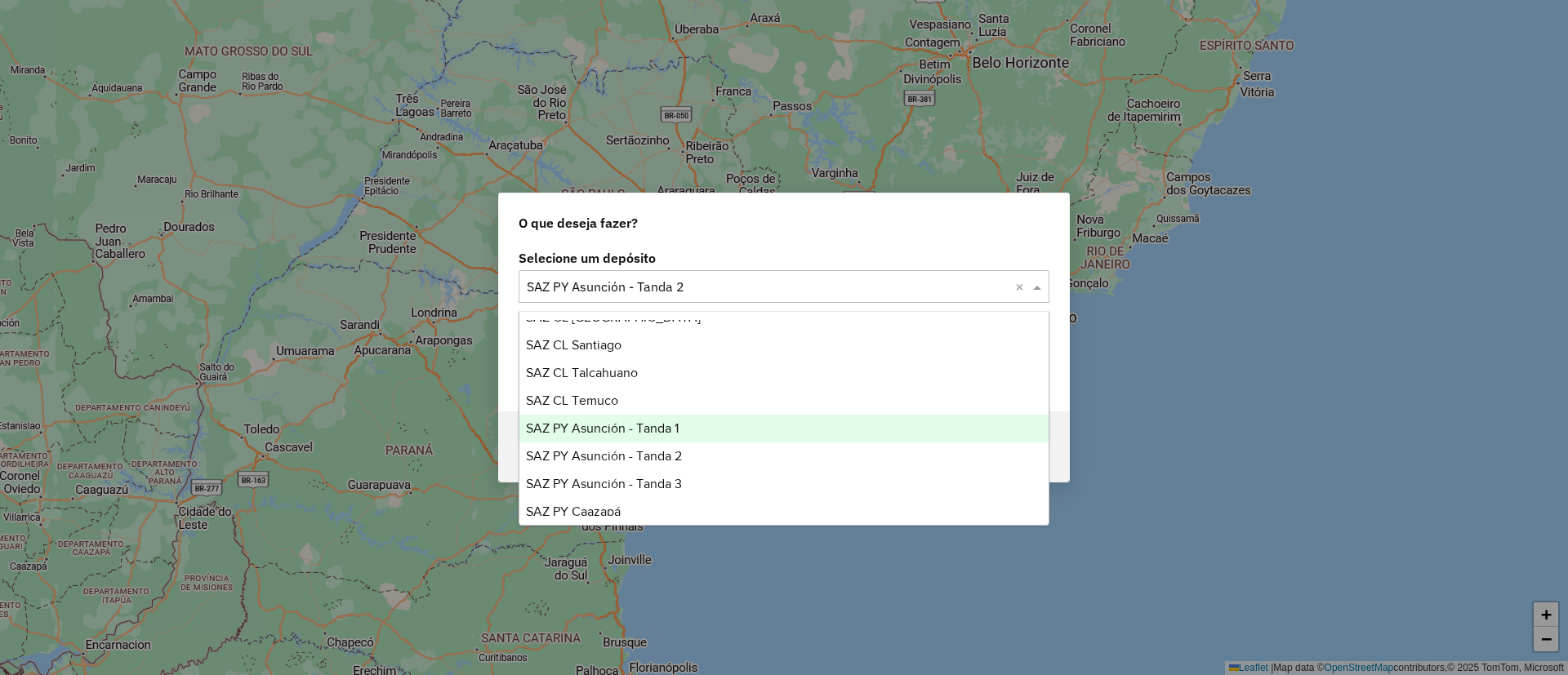
click at [683, 429] on div "SAZ PY Asunción - Tanda 1" at bounding box center [784, 428] width 529 height 28
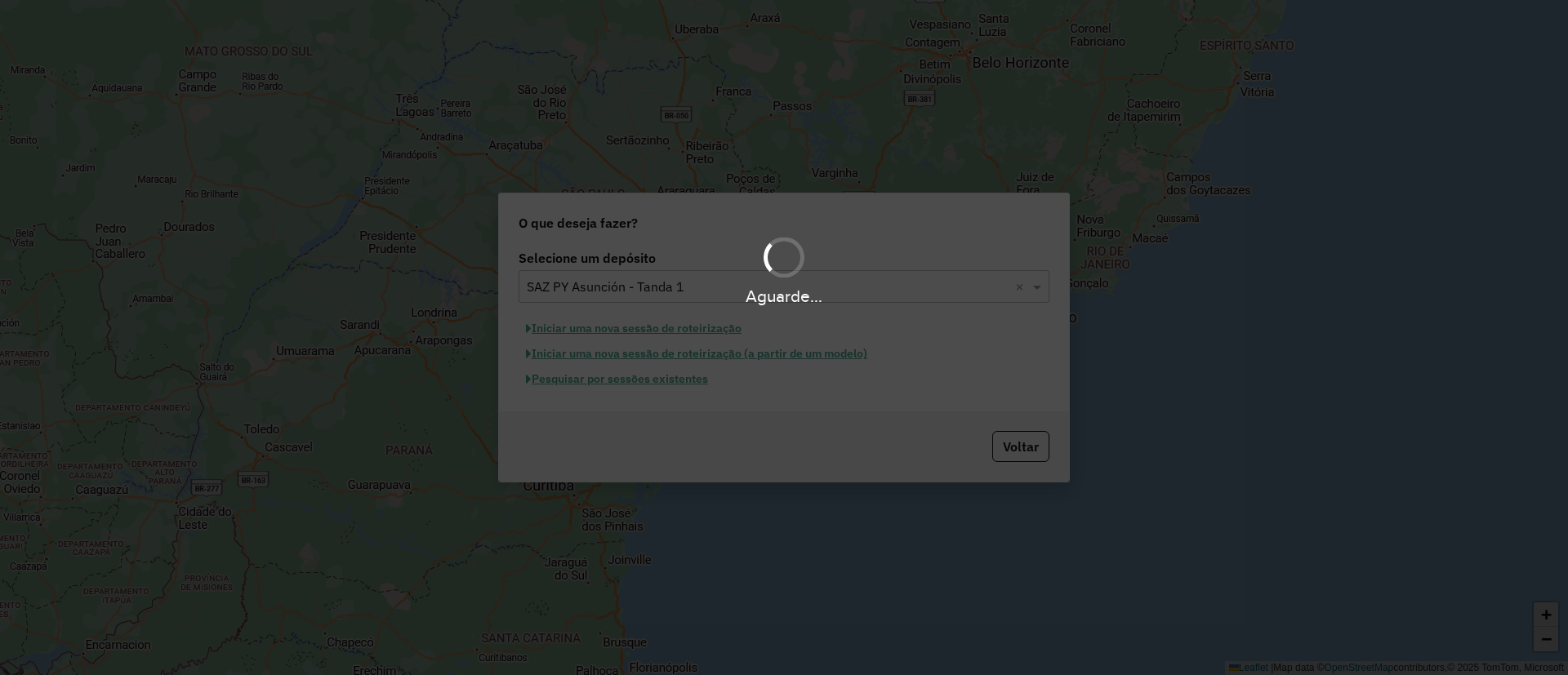
click at [683, 382] on div "Aguarde..." at bounding box center [784, 337] width 1568 height 675
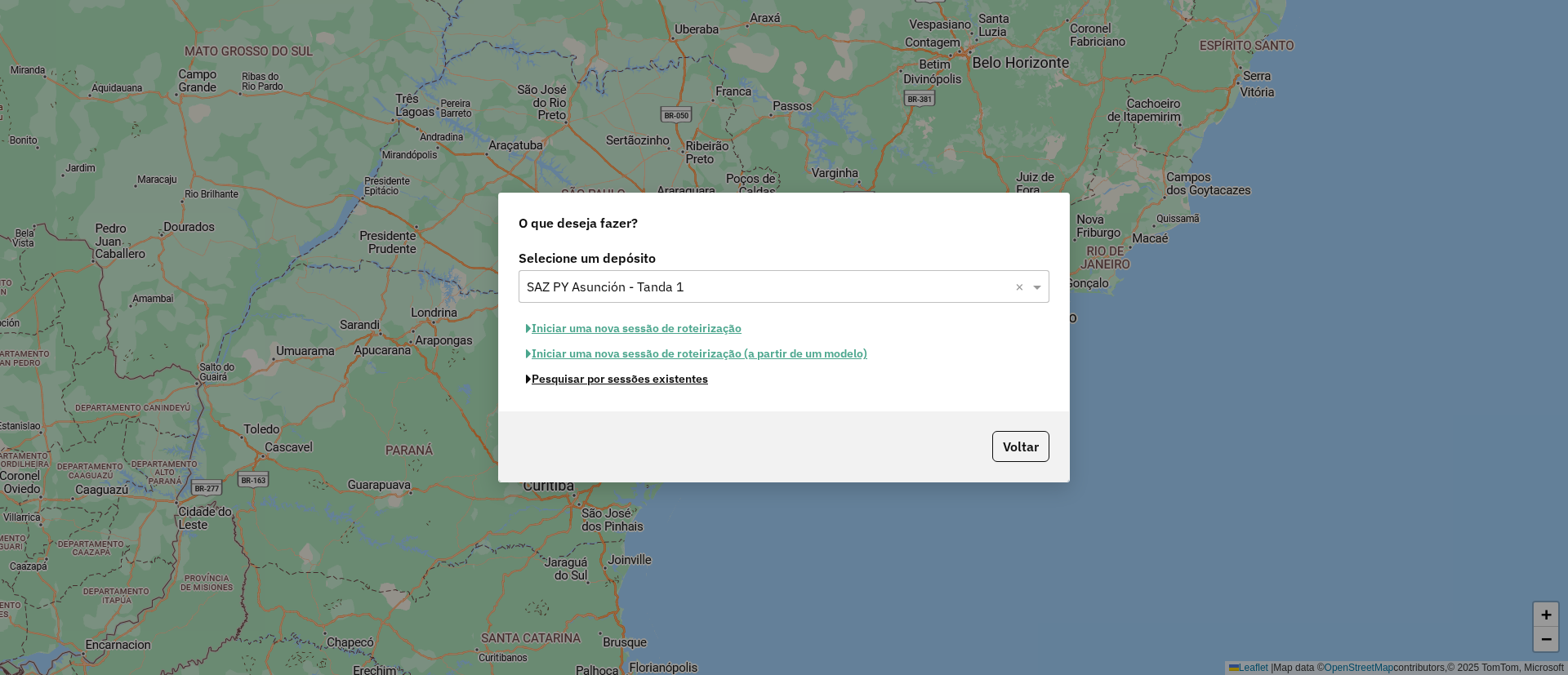
click at [683, 382] on button "Pesquisar por sessões existentes" at bounding box center [617, 379] width 197 height 25
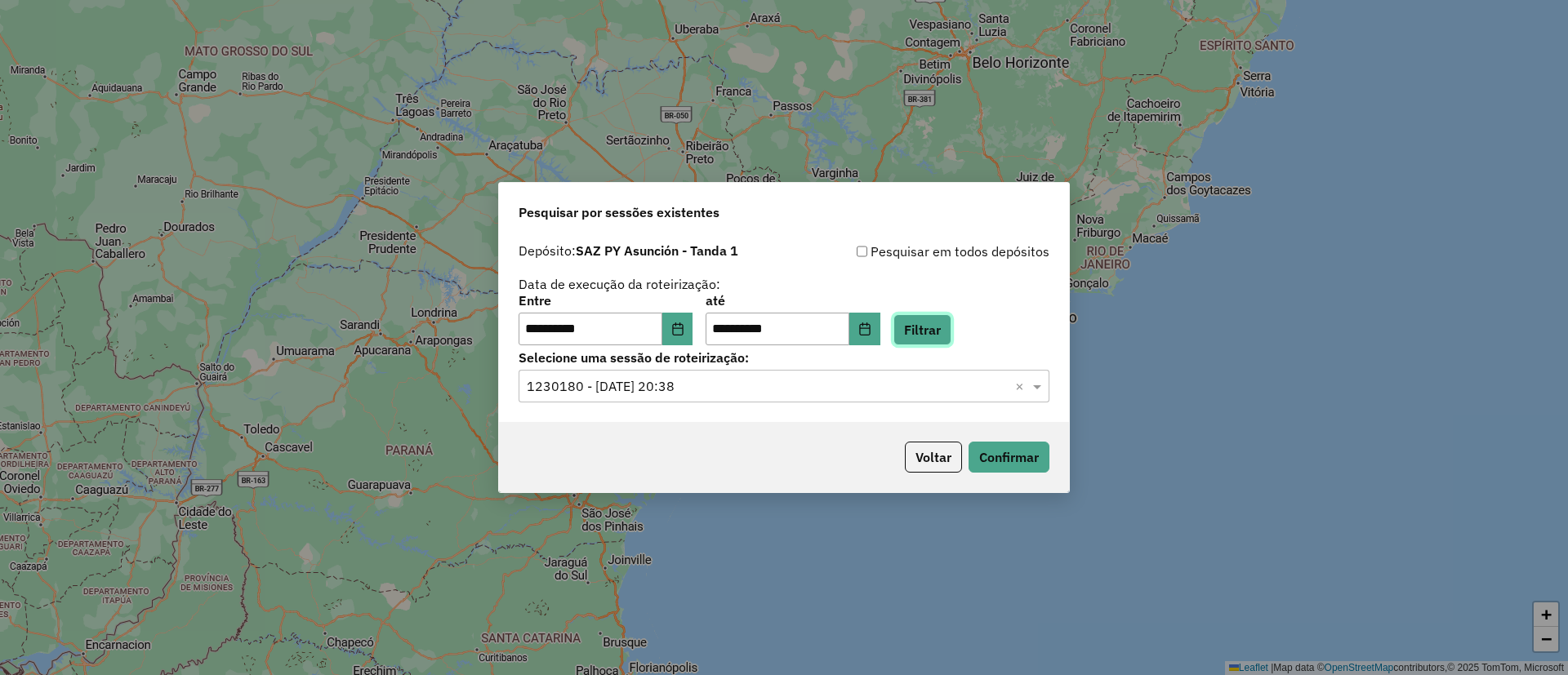
click at [936, 331] on button "Filtrar" at bounding box center [922, 329] width 58 height 31
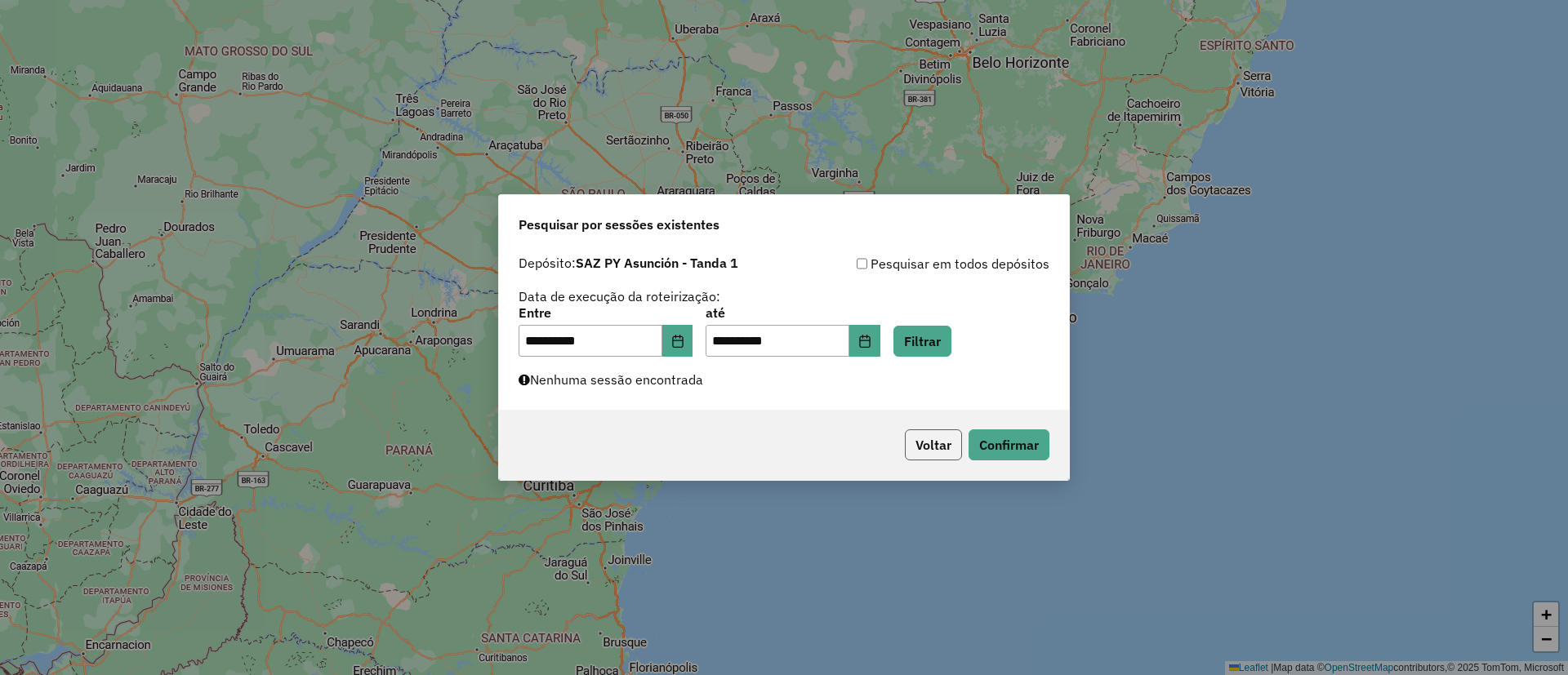
click at [936, 451] on button "Voltar" at bounding box center [934, 445] width 57 height 31
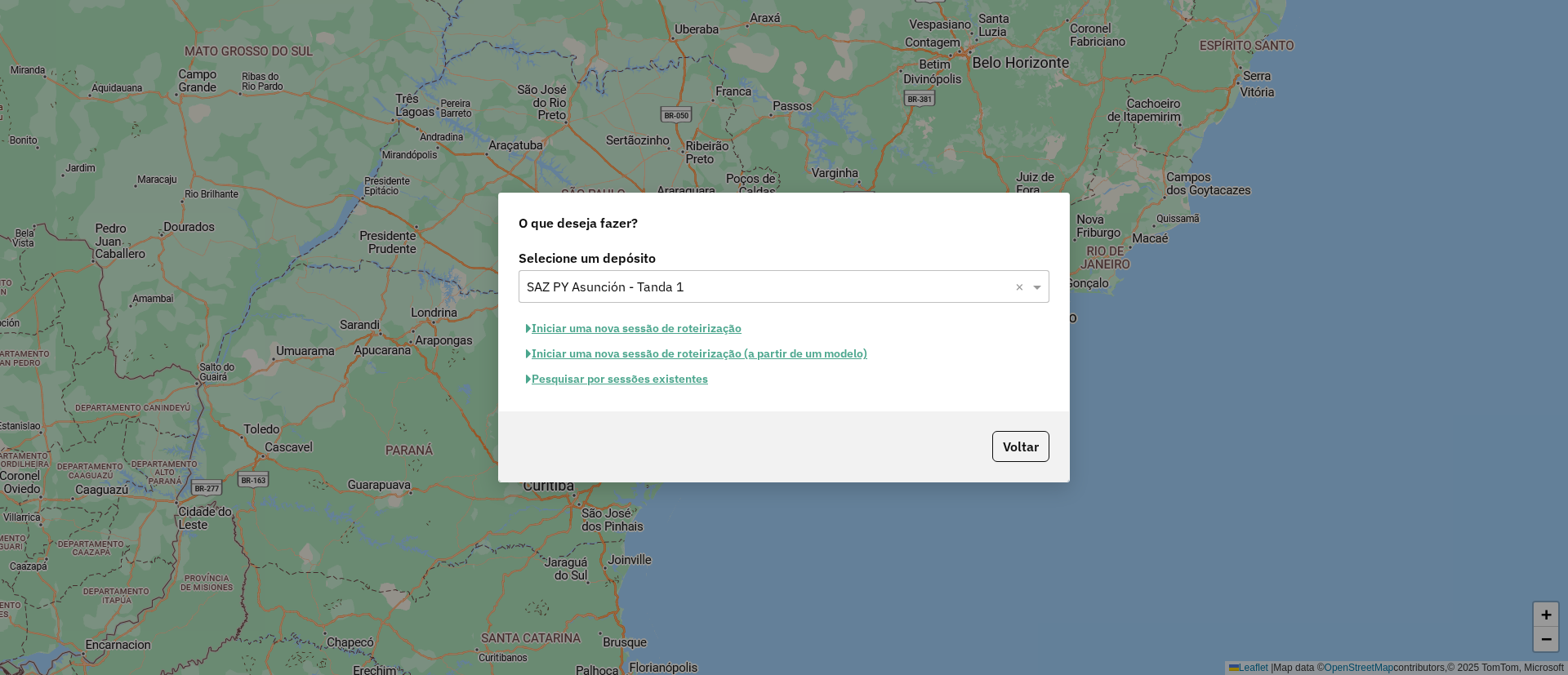
click at [744, 272] on div "Selecione um depósito × SAZ PY Asunción - Tanda 1 ×" at bounding box center [784, 286] width 530 height 33
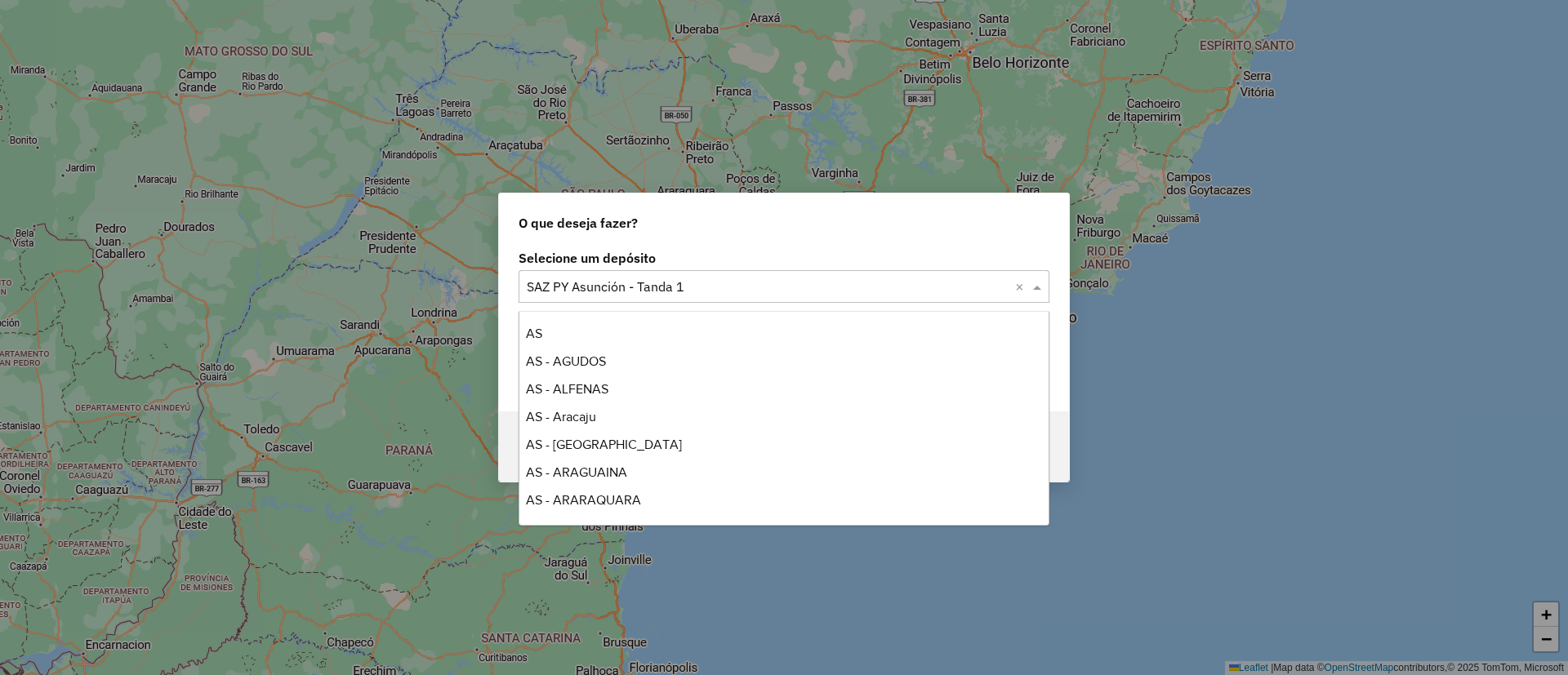
scroll to position [7547, 0]
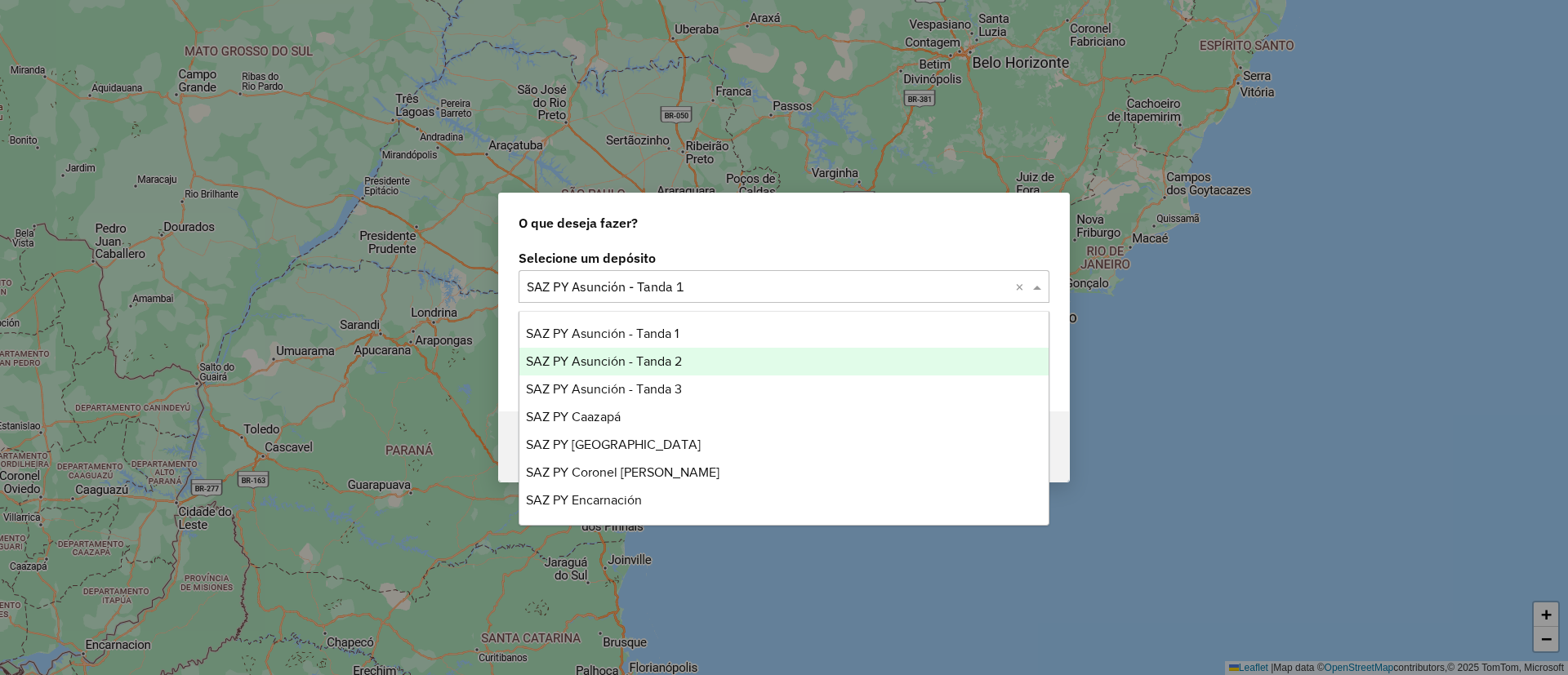
click at [693, 362] on div "SAZ PY Asunción - Tanda 2" at bounding box center [784, 361] width 529 height 28
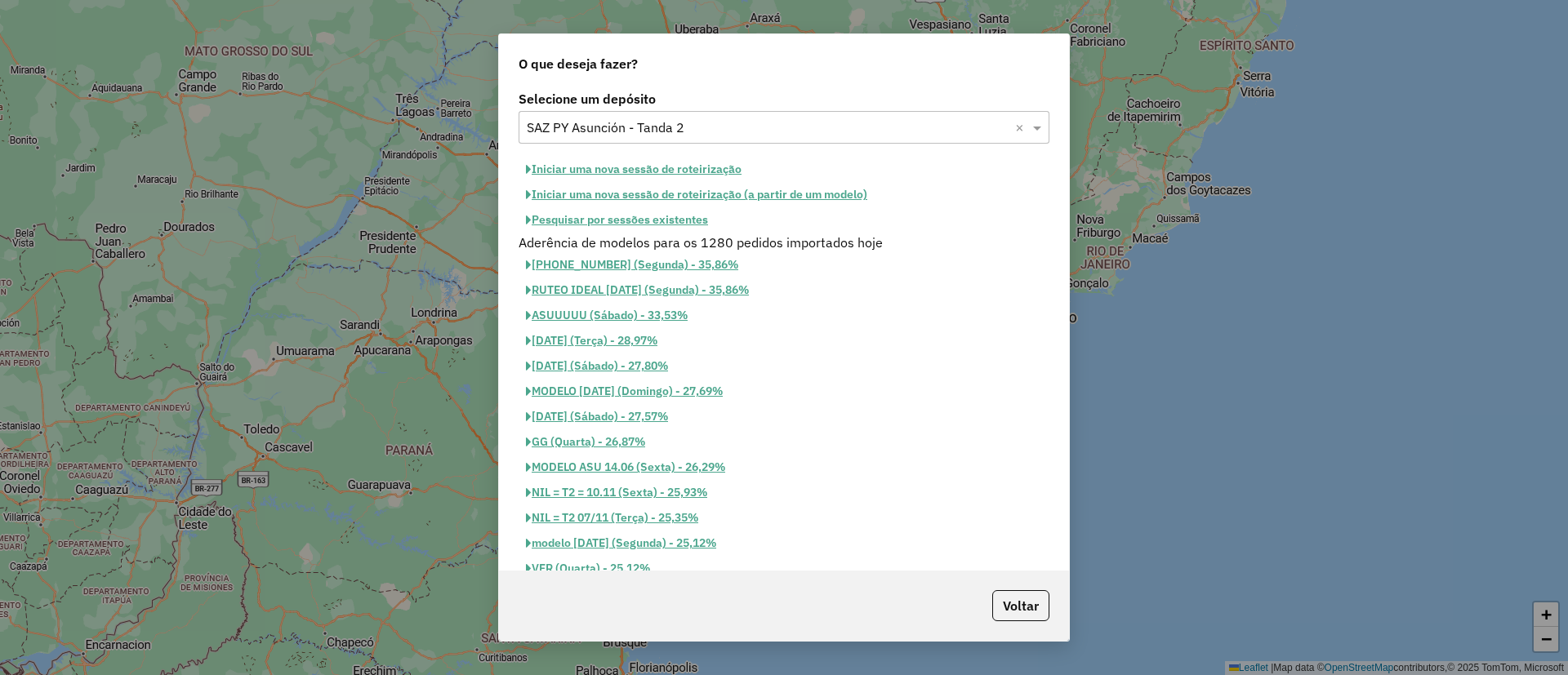
click at [680, 216] on button "Pesquisar por sessões existentes" at bounding box center [617, 220] width 197 height 25
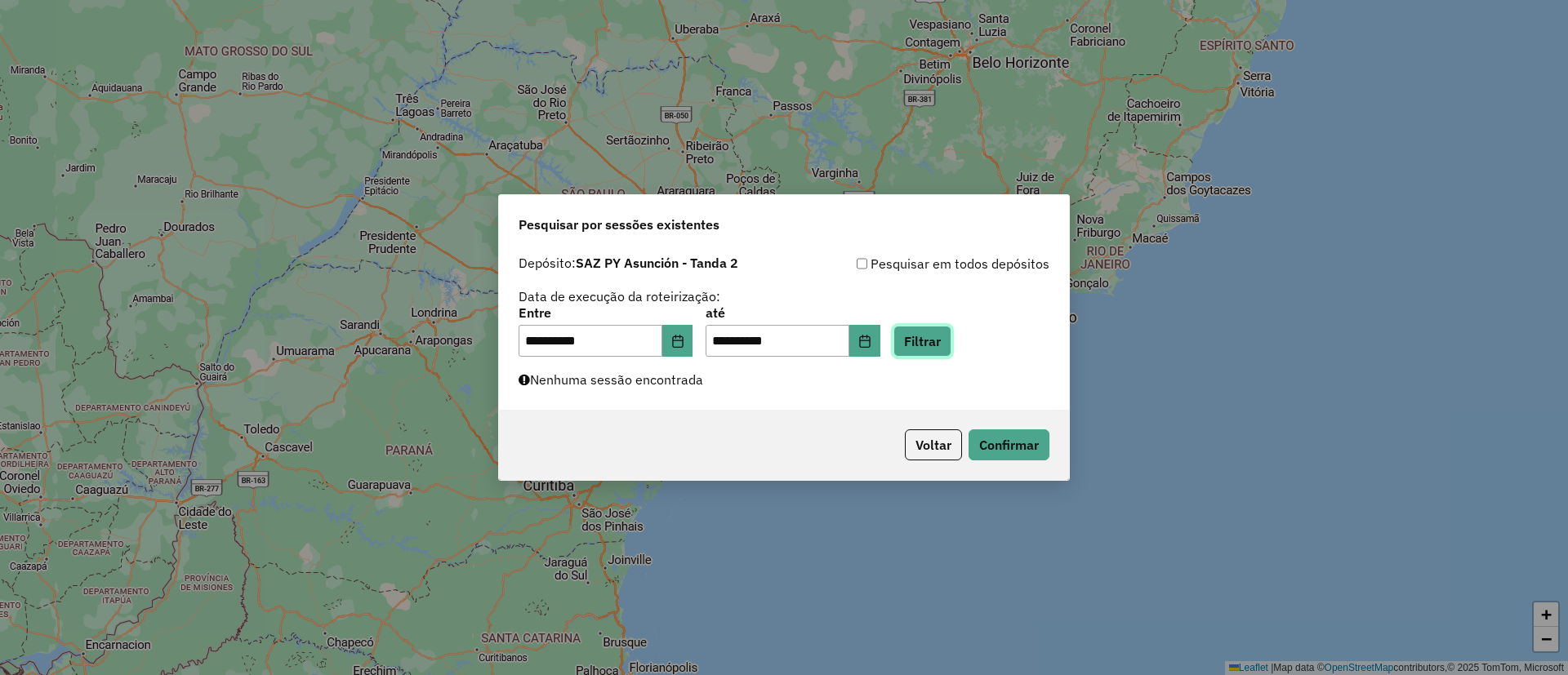
click at [946, 340] on button "Filtrar" at bounding box center [922, 341] width 58 height 31
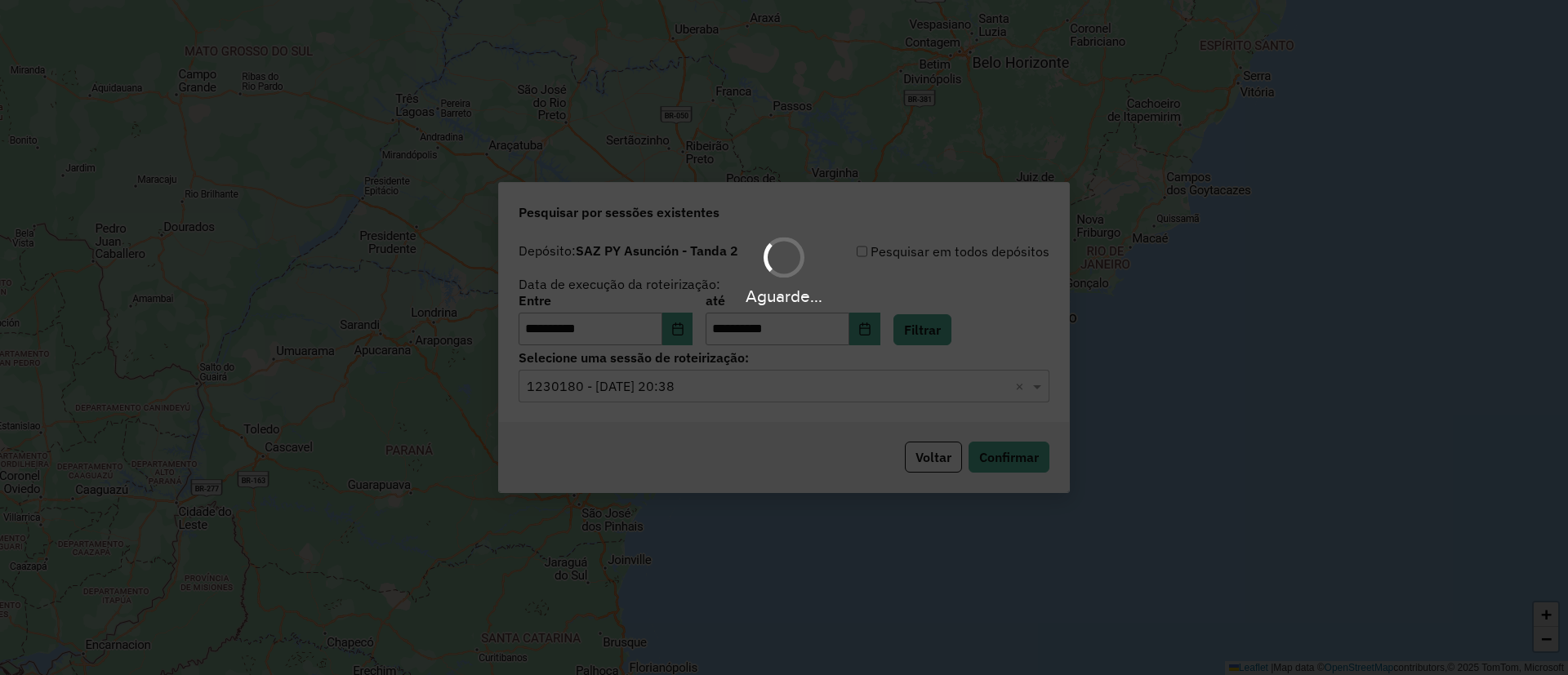
click at [709, 390] on hb-app "**********" at bounding box center [784, 337] width 1568 height 675
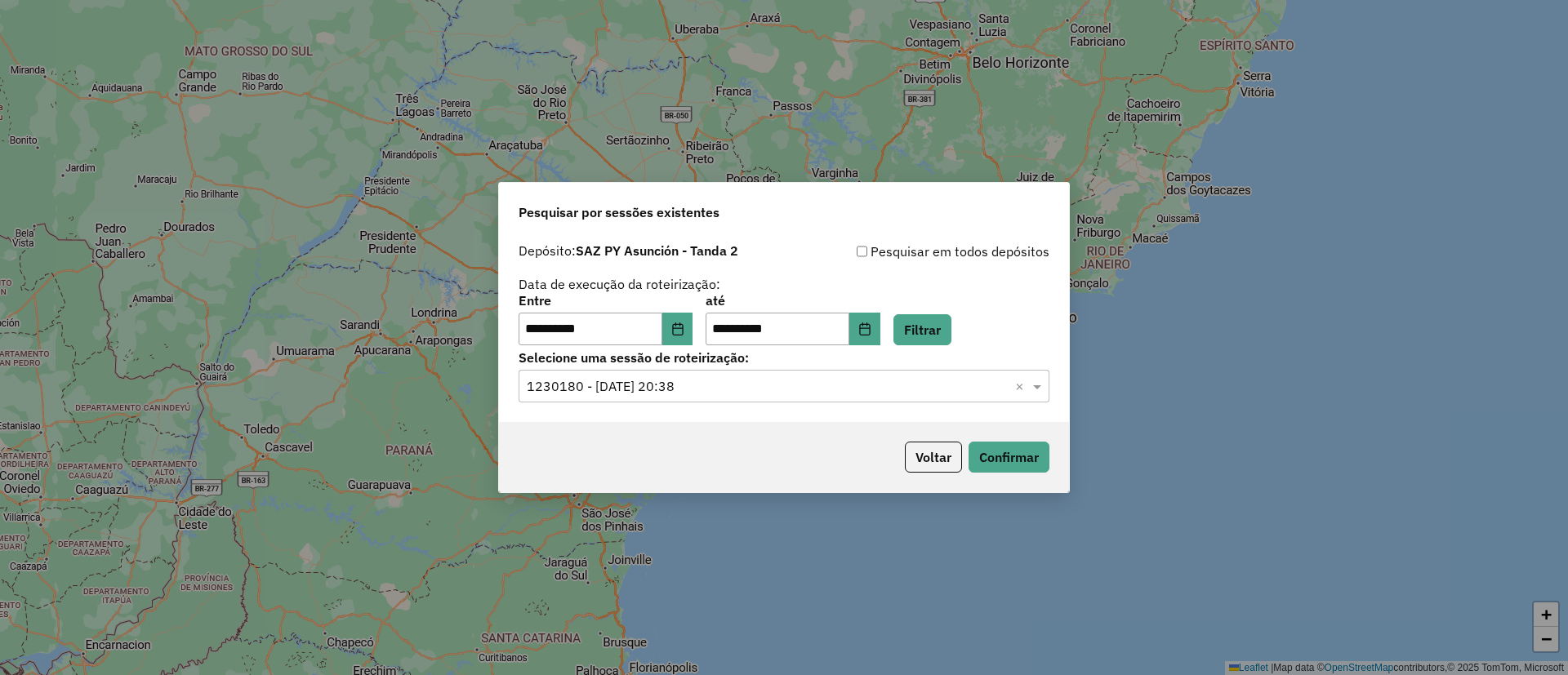
click at [710, 391] on input "text" at bounding box center [767, 387] width 481 height 20
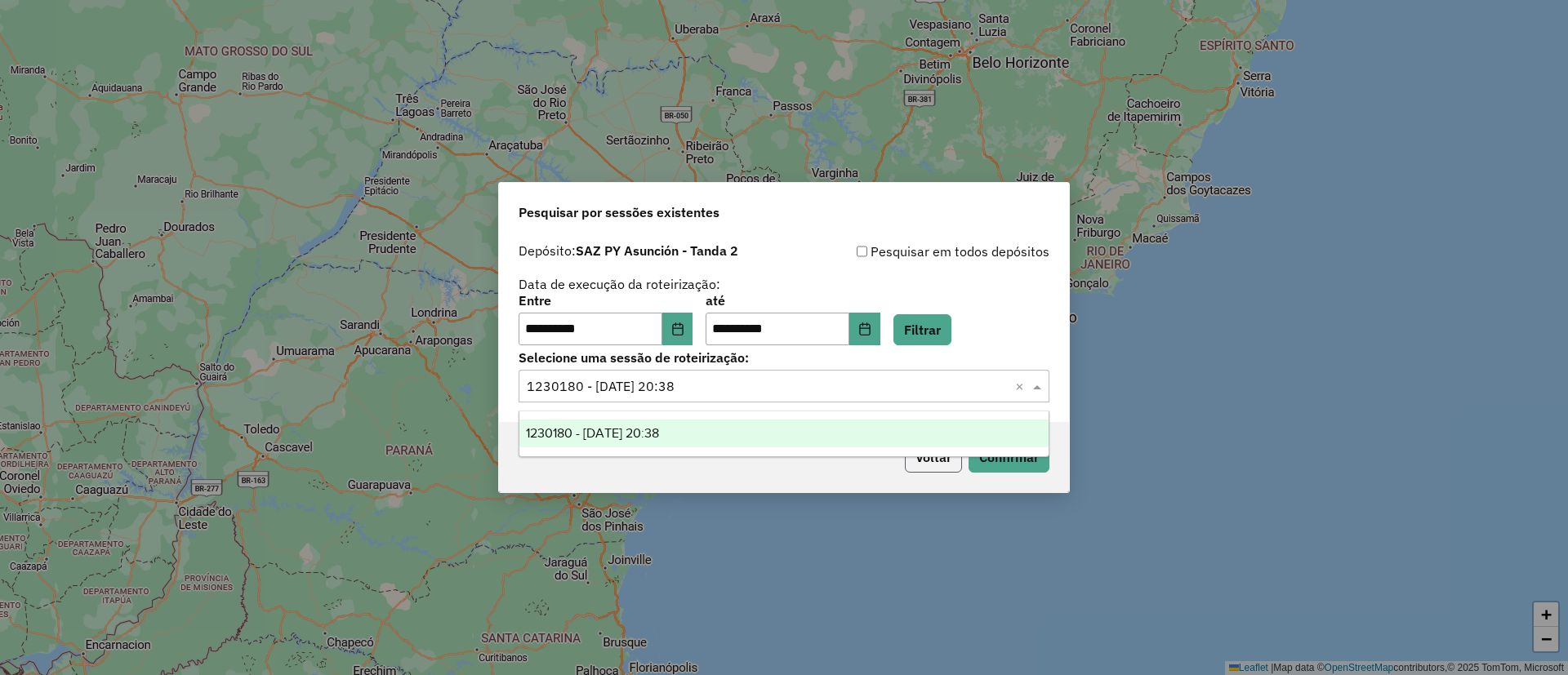
click at [926, 470] on button "Voltar" at bounding box center [934, 456] width 57 height 31
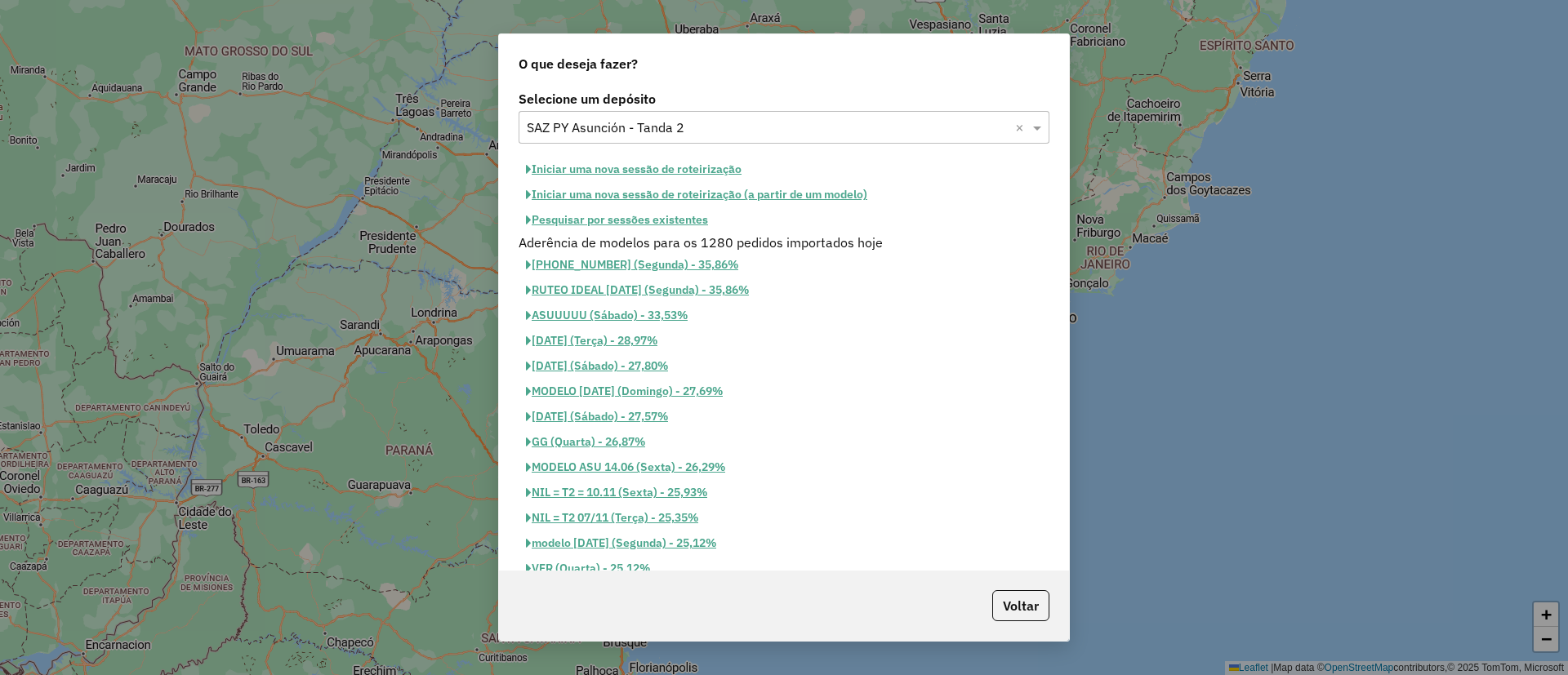
click at [686, 227] on button "Pesquisar por sessões existentes" at bounding box center [617, 220] width 197 height 25
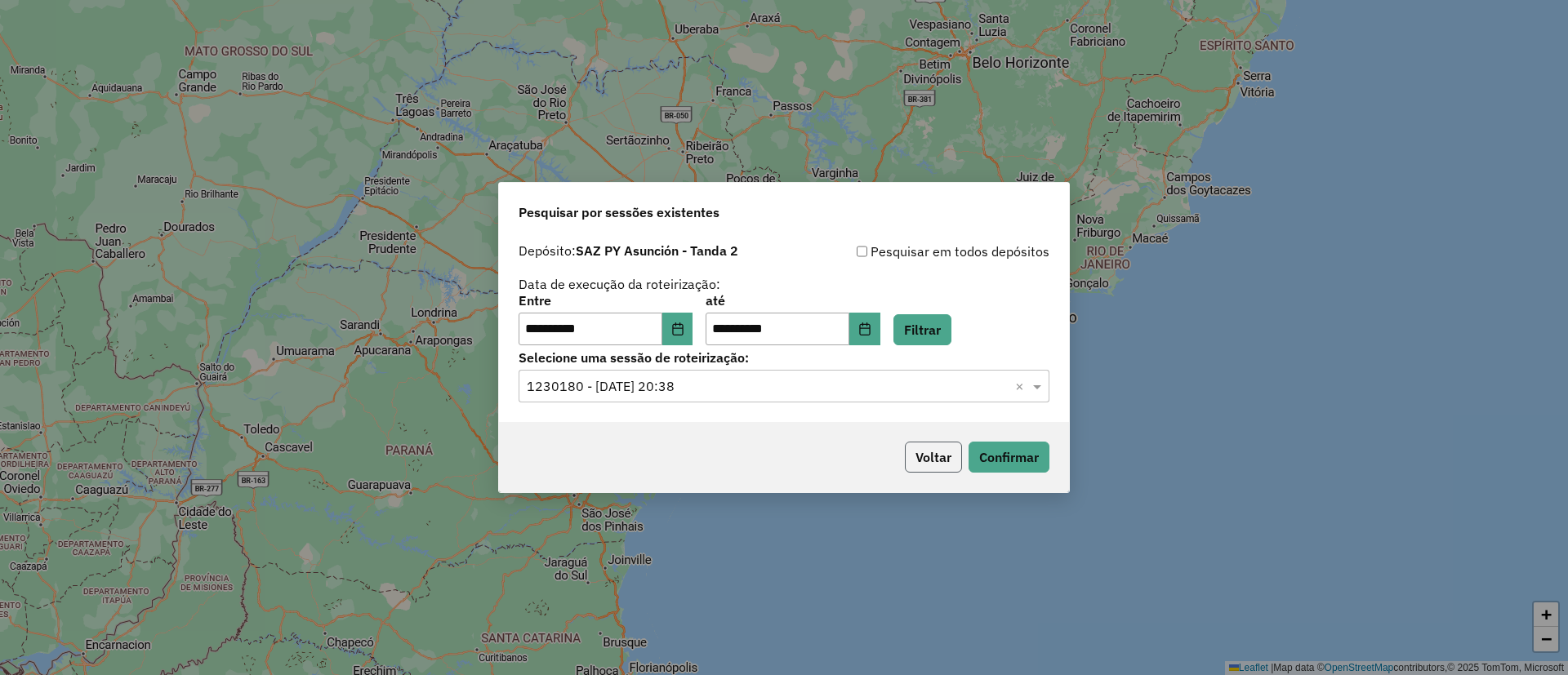
click at [927, 462] on button "Voltar" at bounding box center [934, 456] width 57 height 31
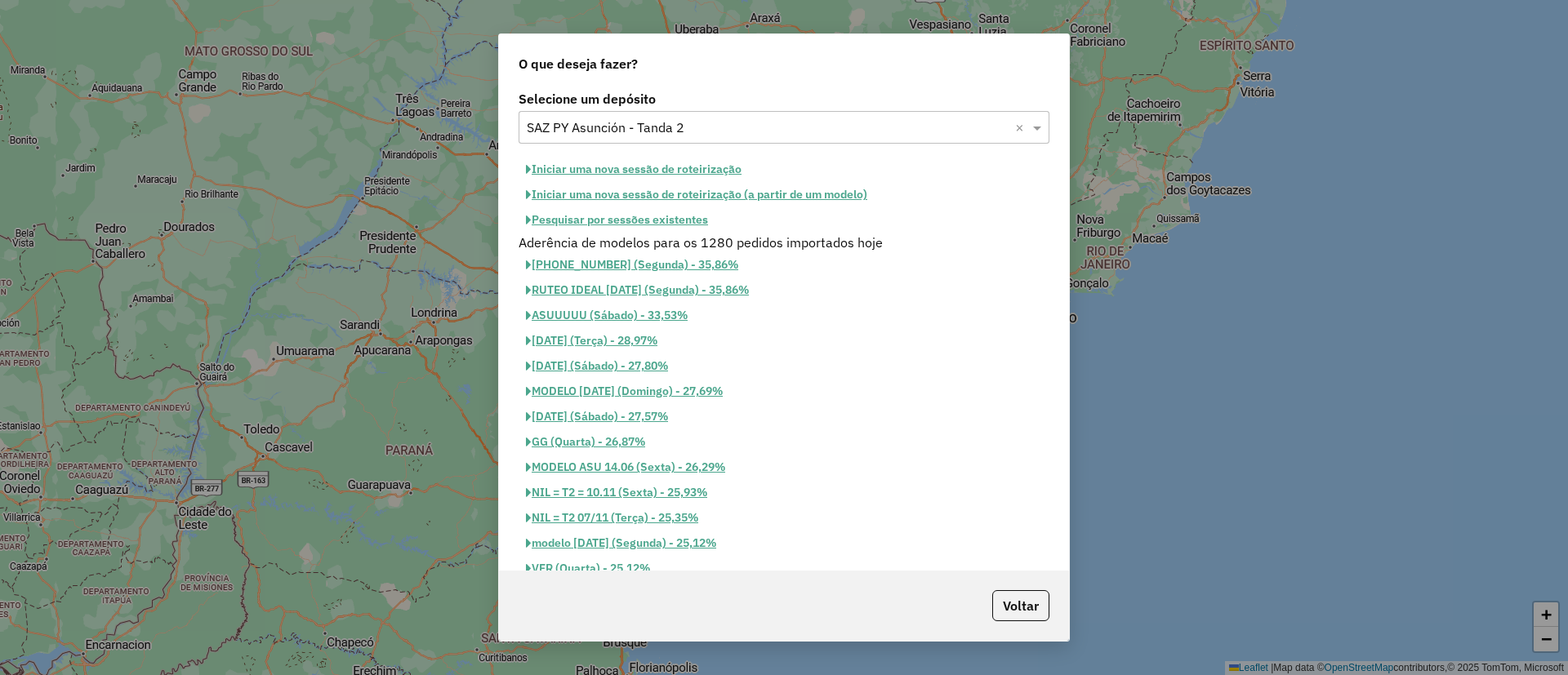
click at [639, 123] on input "text" at bounding box center [767, 128] width 481 height 20
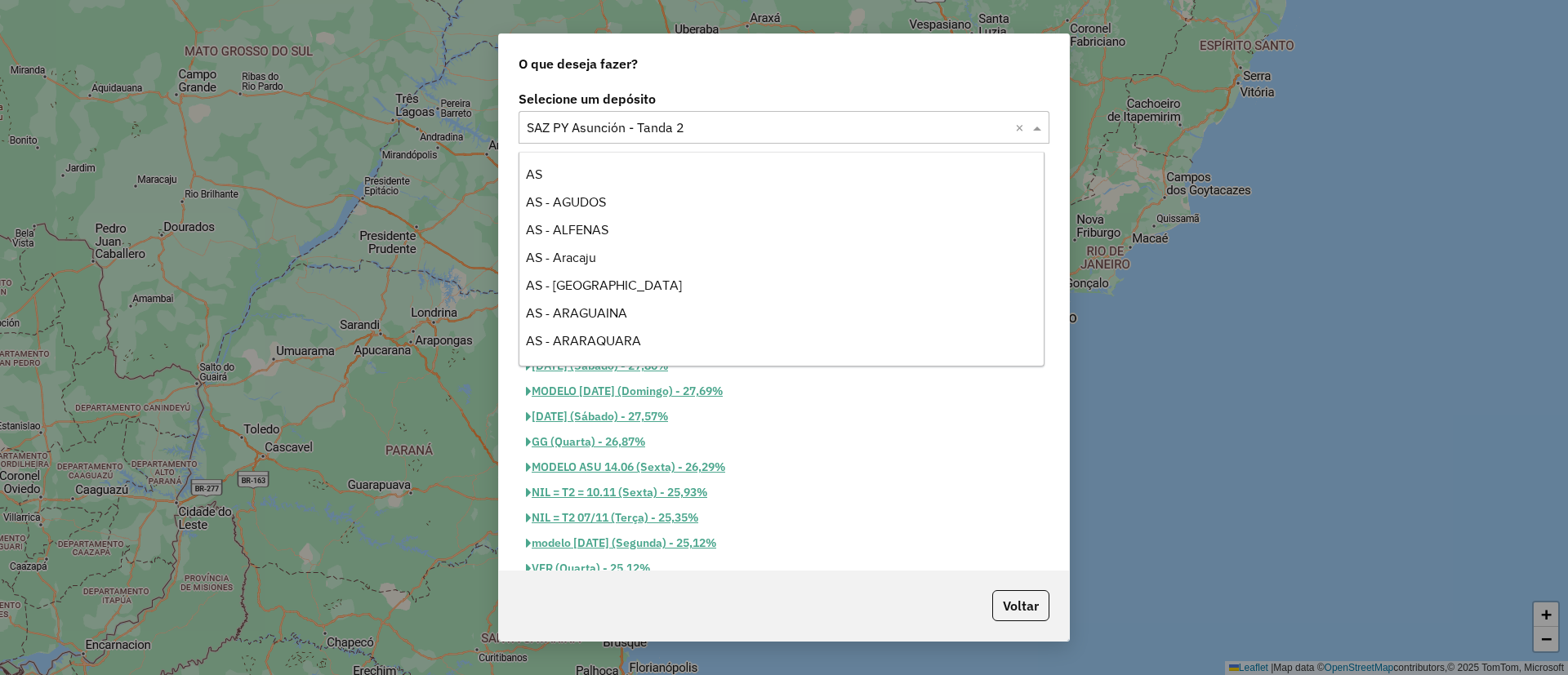
scroll to position [7574, 0]
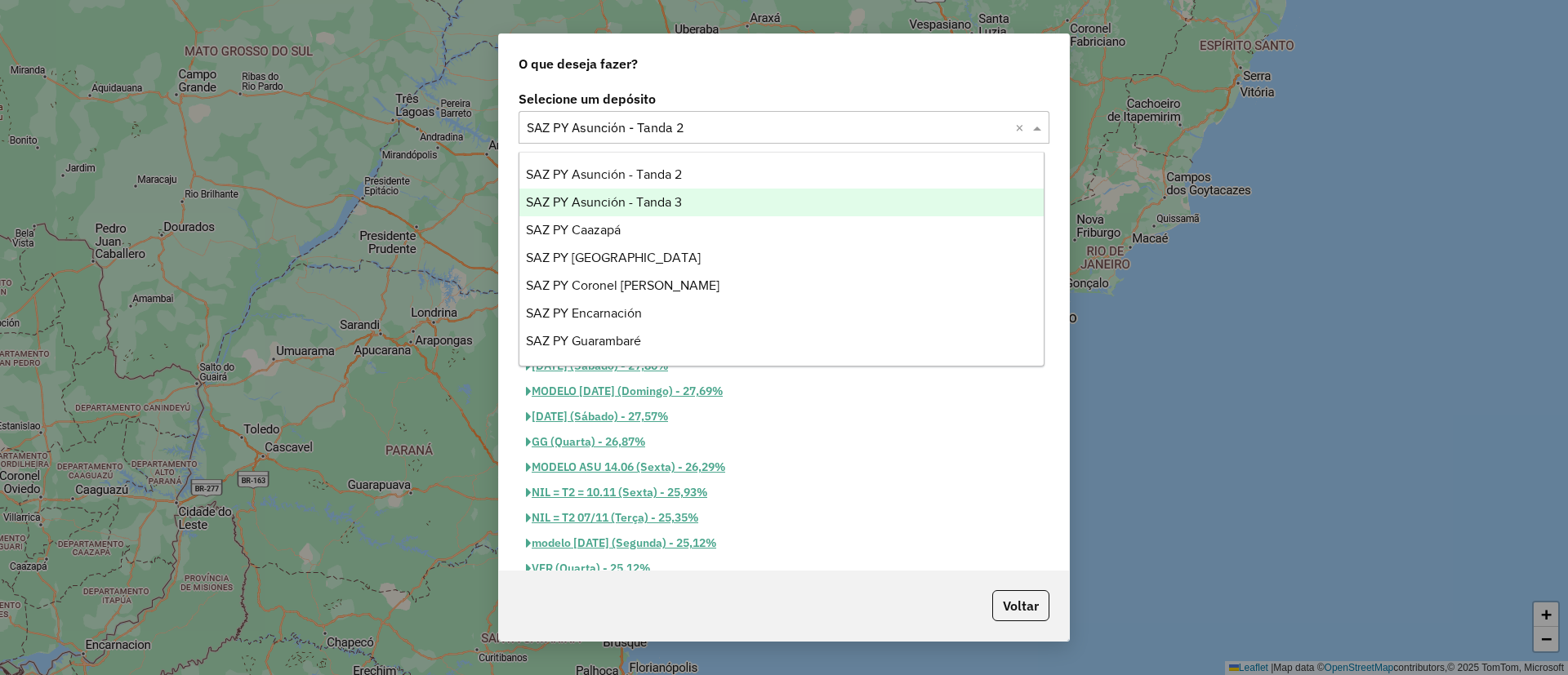
click at [669, 203] on span "SAZ PY Asunción - Tanda 3" at bounding box center [603, 202] width 156 height 14
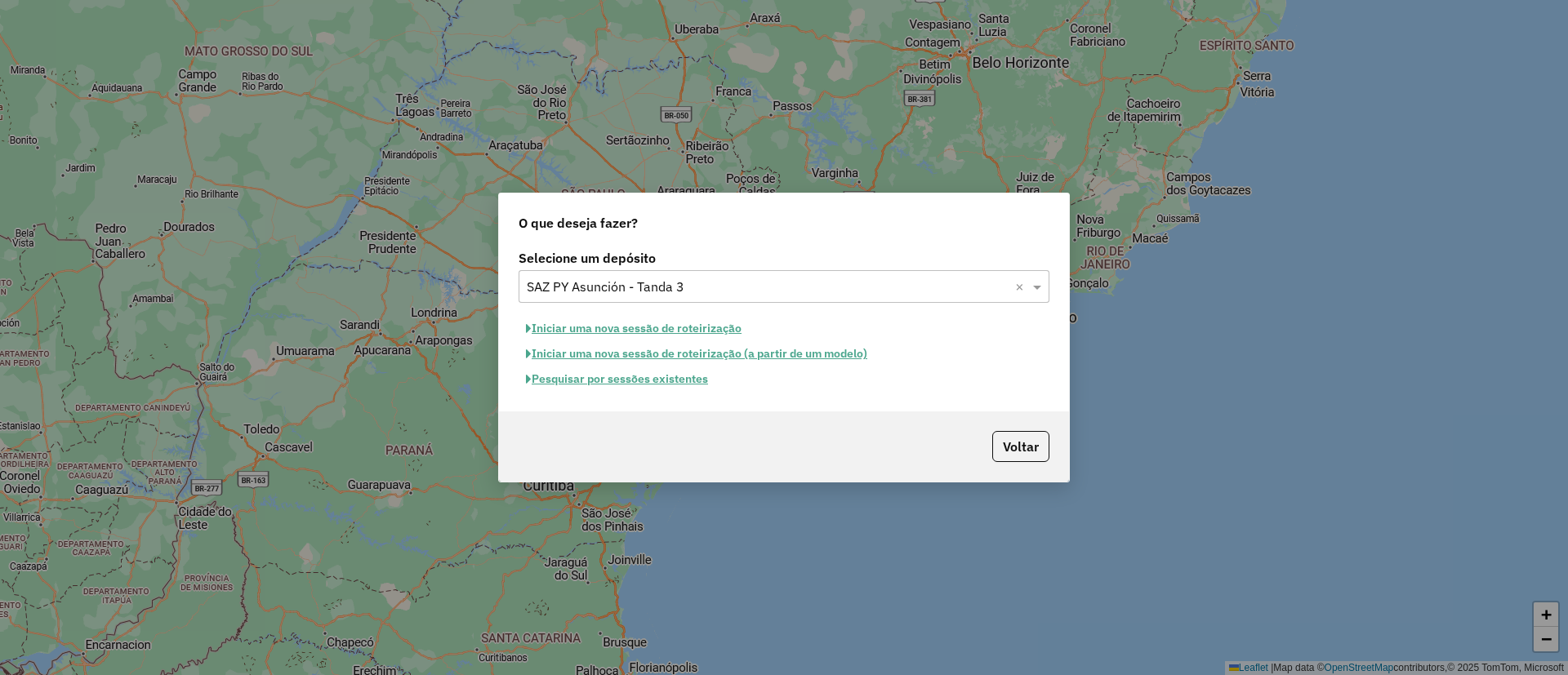
click at [692, 382] on button "Pesquisar por sessões existentes" at bounding box center [617, 379] width 197 height 25
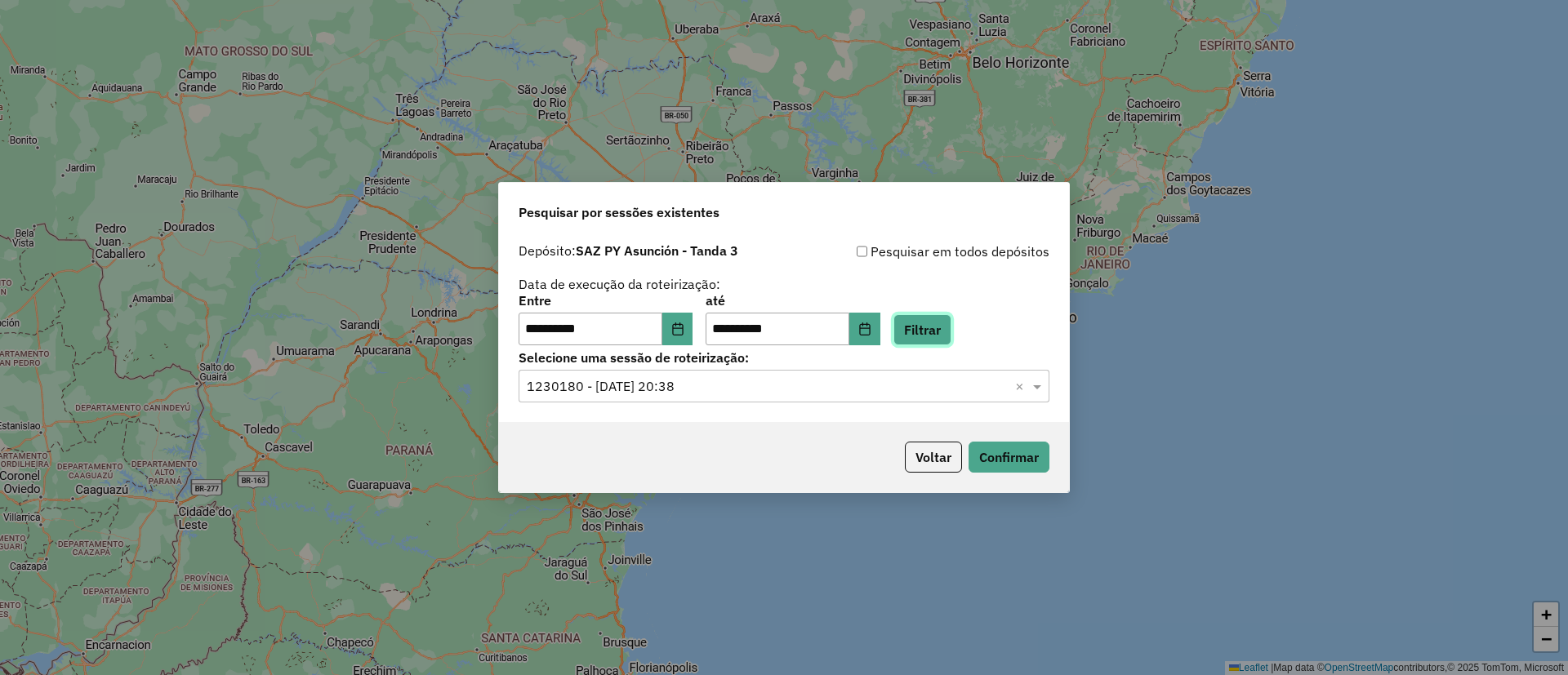
click at [948, 323] on button "Filtrar" at bounding box center [922, 329] width 58 height 31
click at [857, 383] on input "text" at bounding box center [767, 387] width 481 height 20
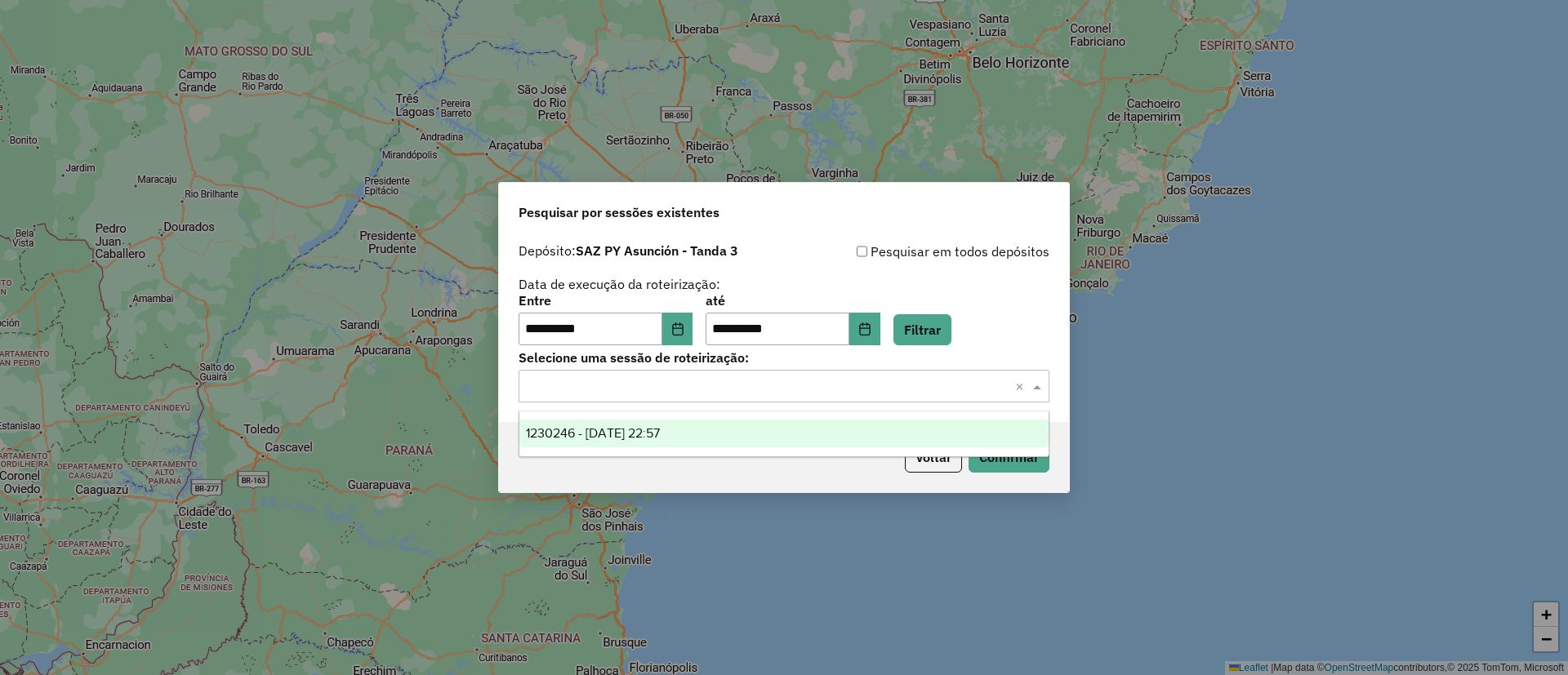
click at [1020, 288] on div "**********" at bounding box center [784, 293] width 530 height 104
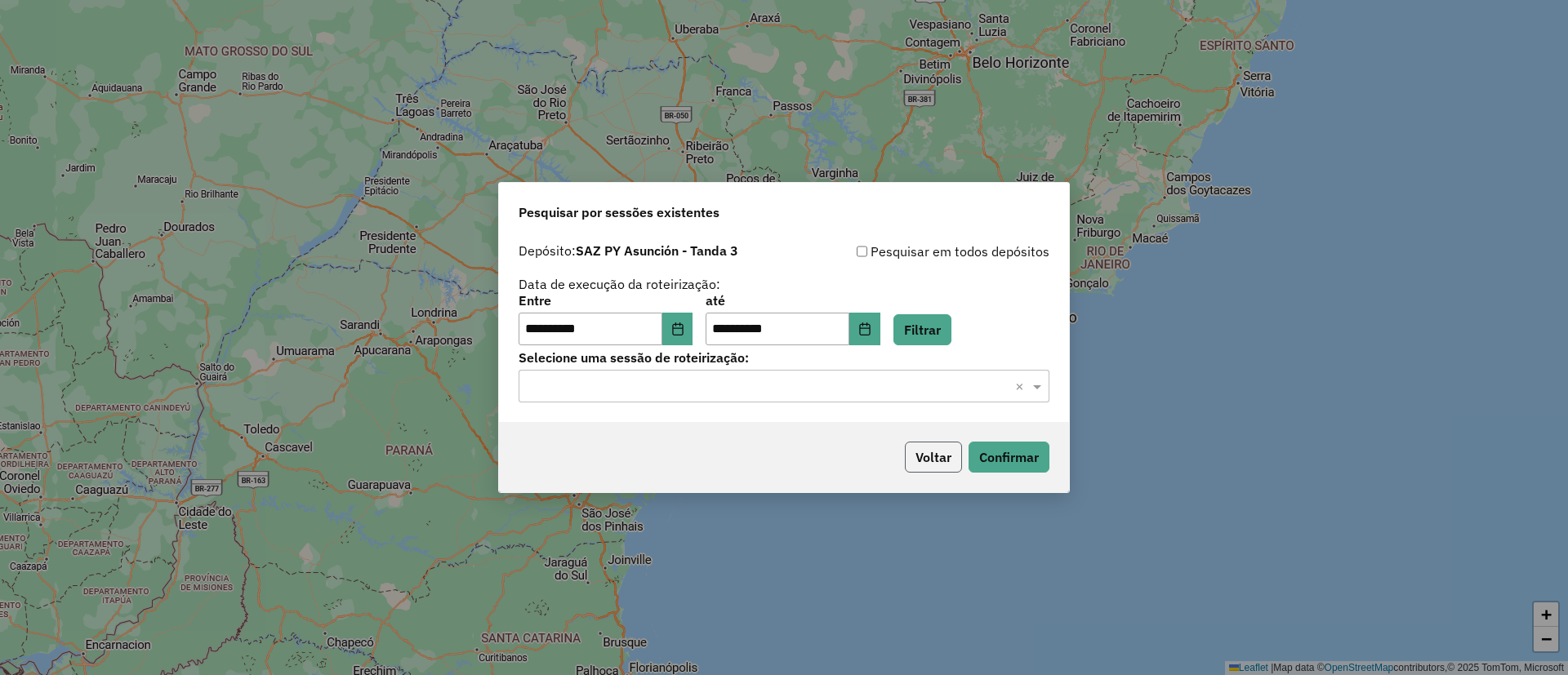
click at [940, 452] on button "Voltar" at bounding box center [934, 456] width 57 height 31
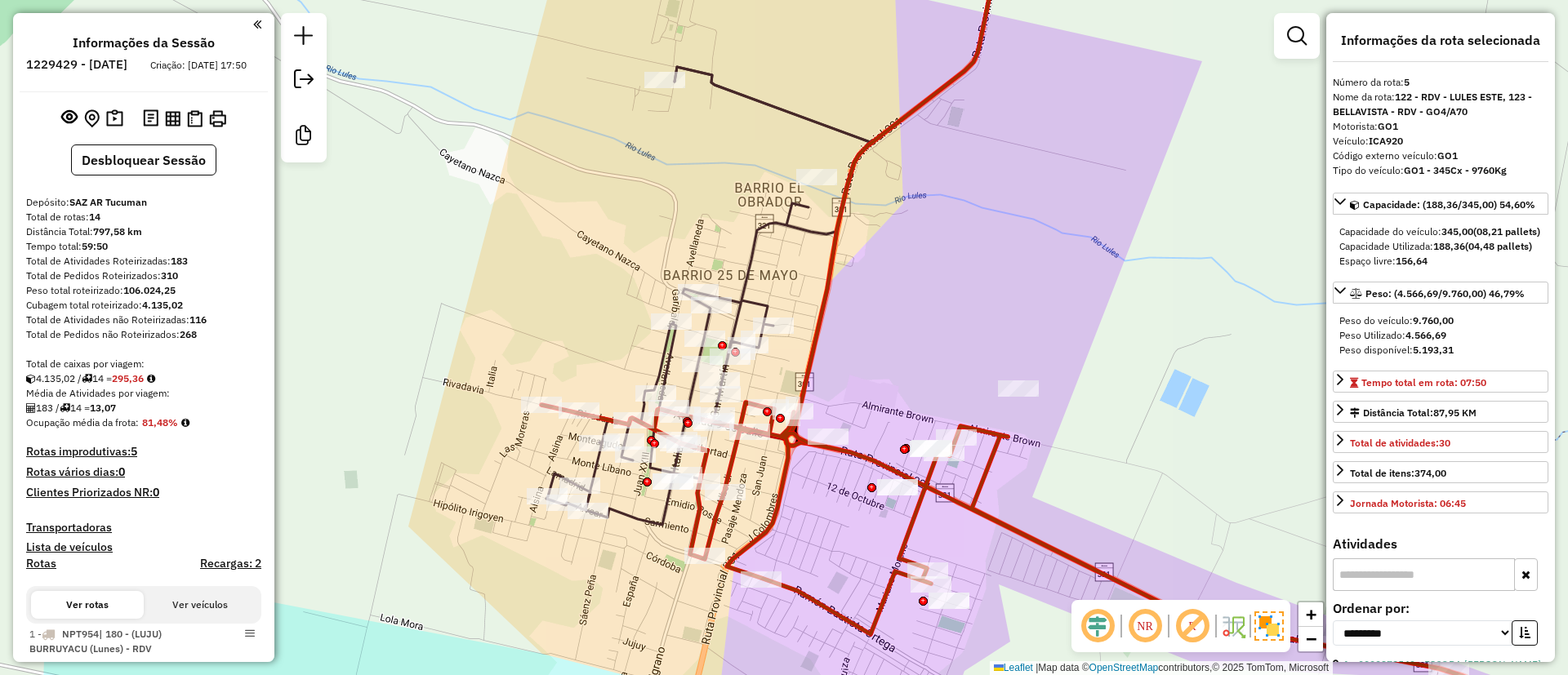
select select "**********"
